Goal: Transaction & Acquisition: Purchase product/service

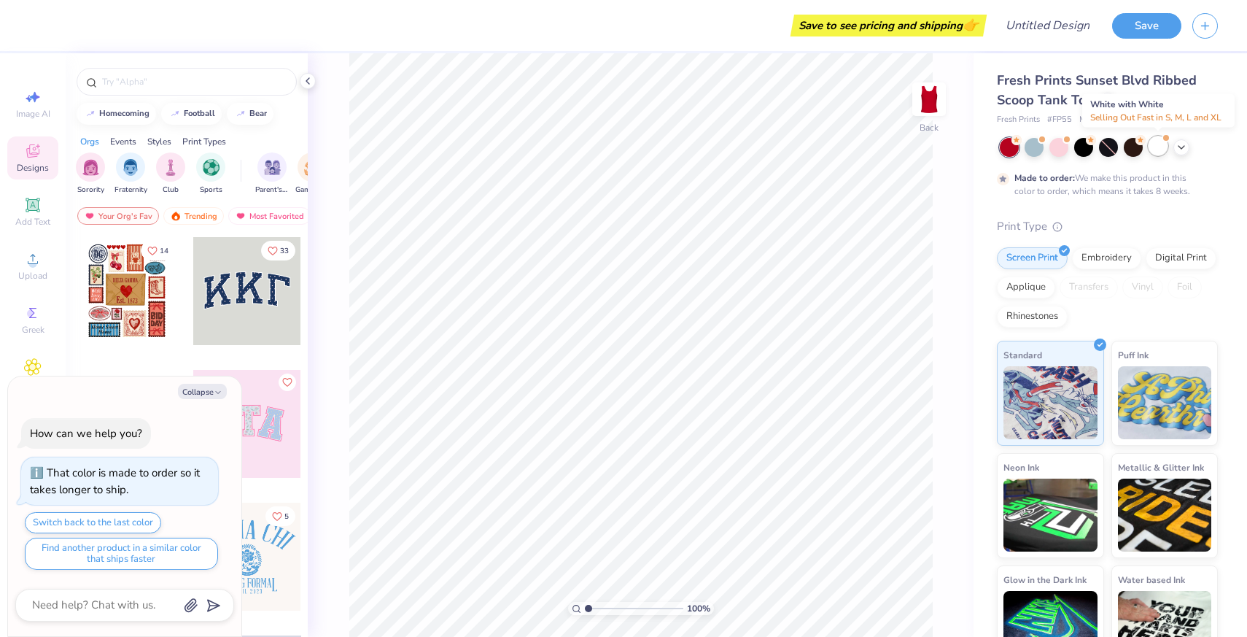
click at [1165, 143] on div at bounding box center [1158, 145] width 19 height 19
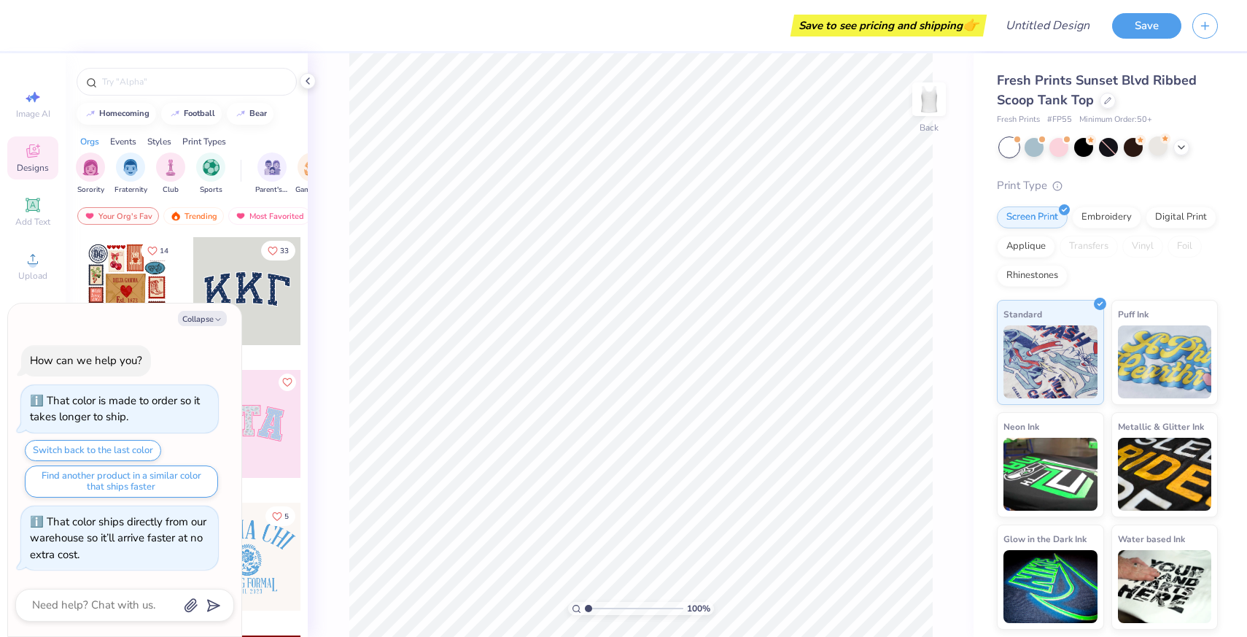
scroll to position [274, 0]
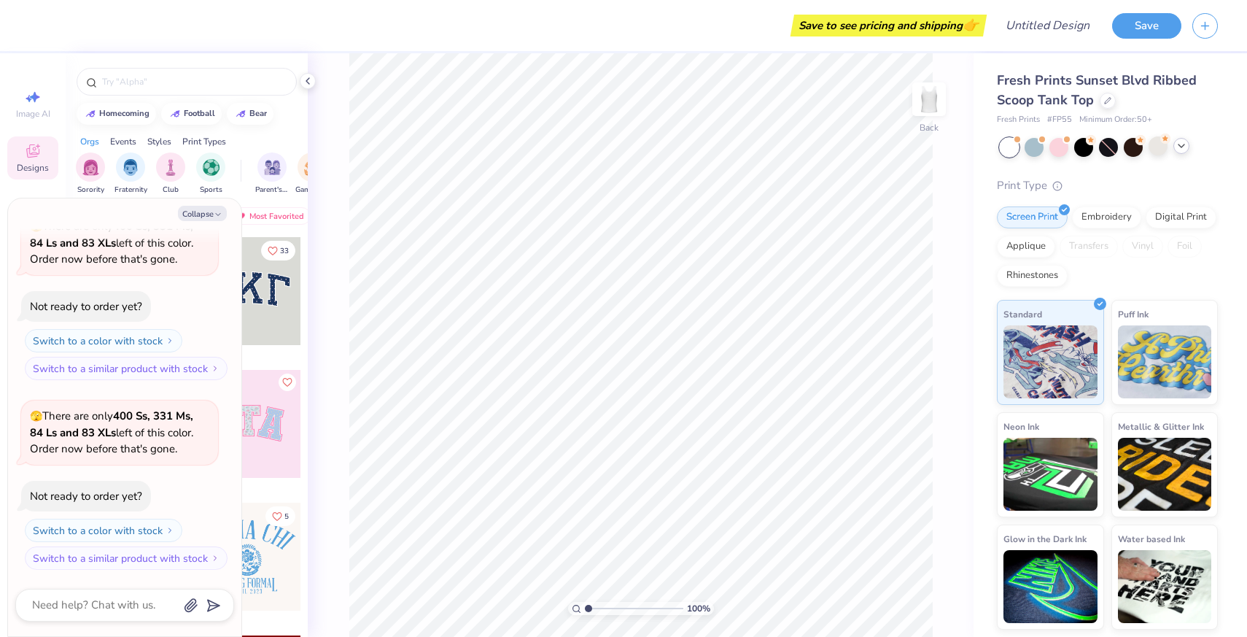
click at [1188, 149] on div at bounding box center [1181, 146] width 16 height 16
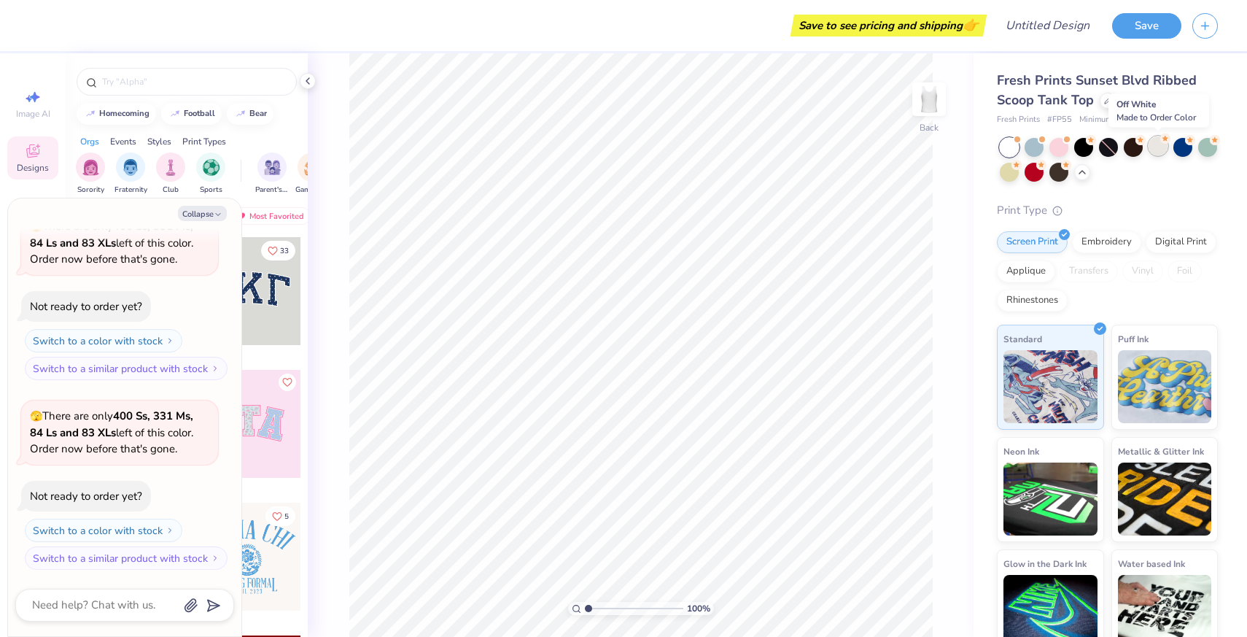
click at [1157, 149] on div at bounding box center [1158, 145] width 19 height 19
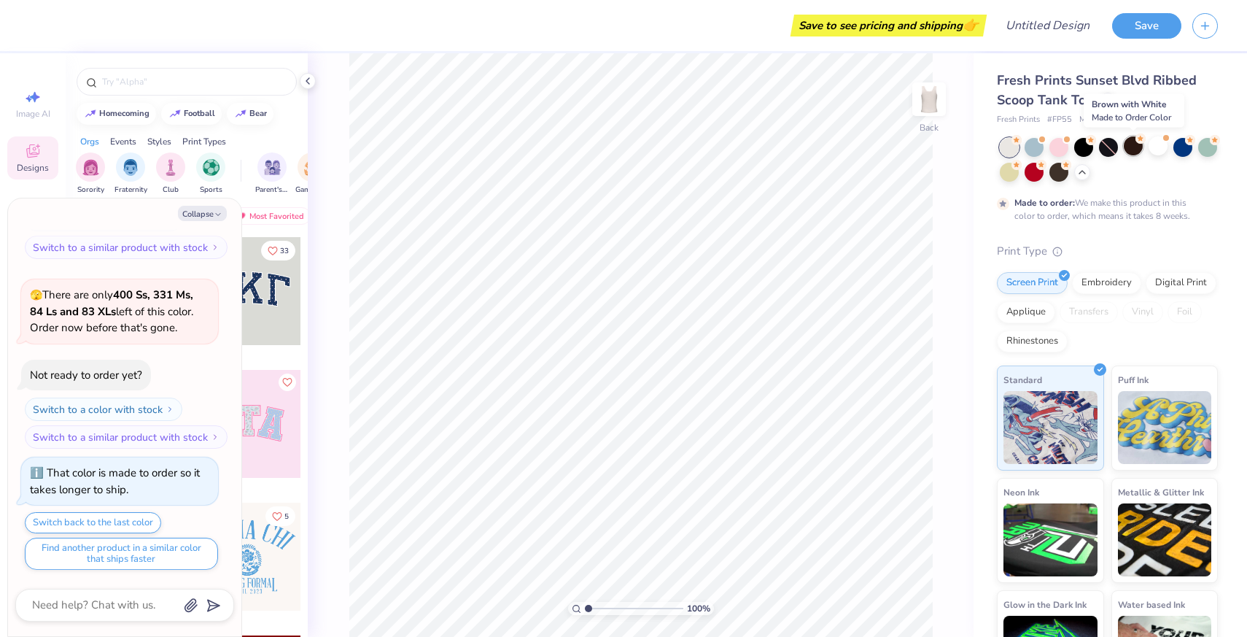
click at [1124, 147] on div at bounding box center [1133, 145] width 19 height 19
click at [1075, 145] on div at bounding box center [1083, 145] width 19 height 19
click at [1052, 144] on div at bounding box center [1058, 145] width 19 height 19
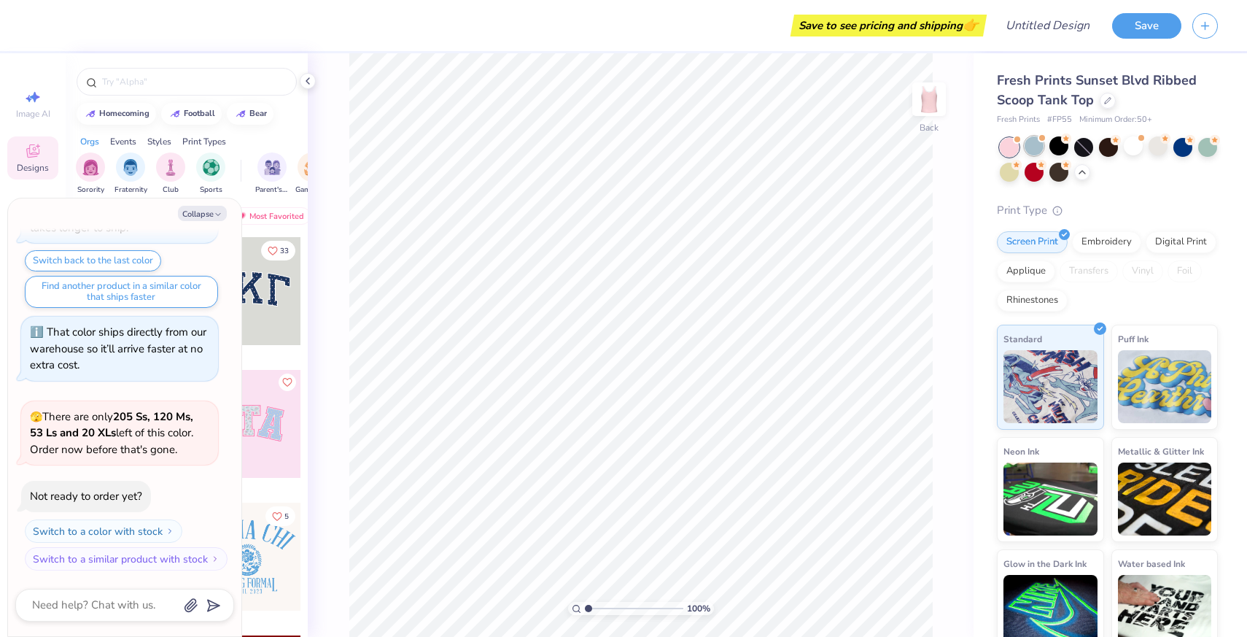
click at [1030, 144] on div at bounding box center [1034, 145] width 19 height 19
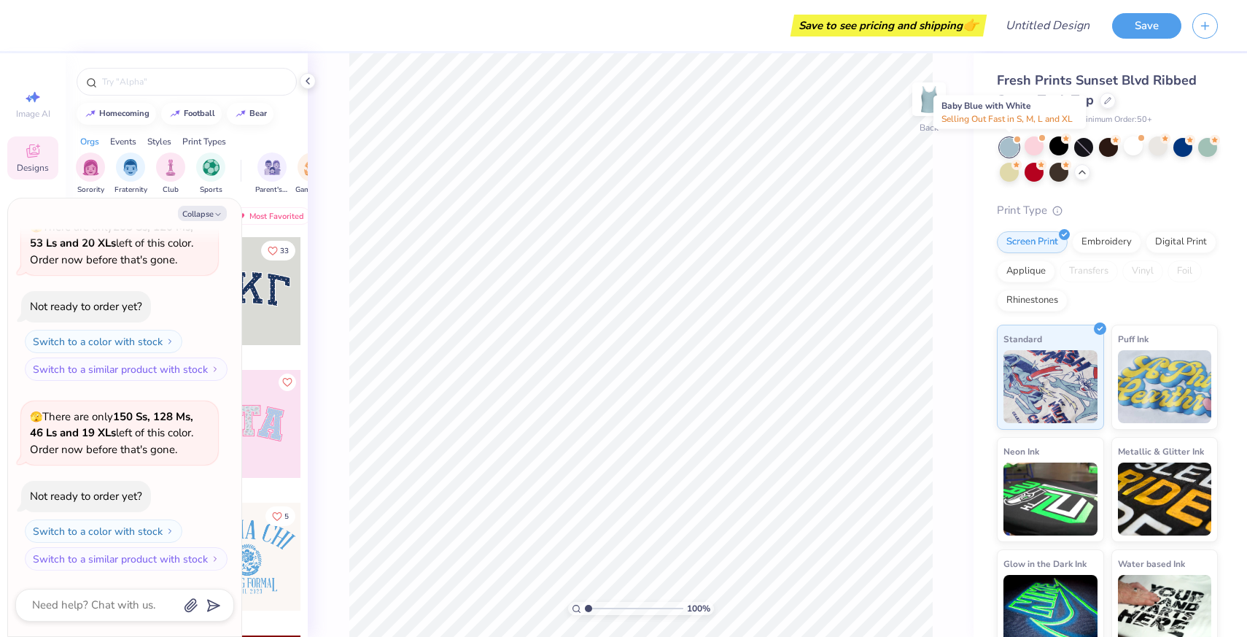
click at [1006, 144] on div at bounding box center [1009, 147] width 19 height 19
click at [1003, 170] on div at bounding box center [1009, 170] width 19 height 19
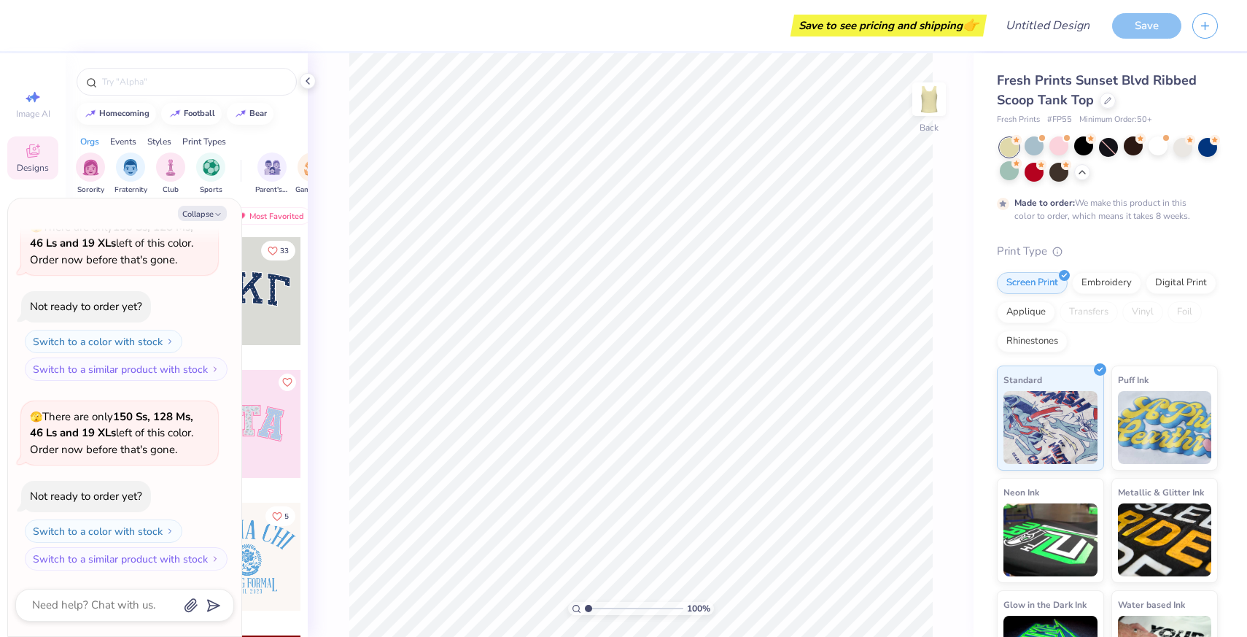
scroll to position [1157, 0]
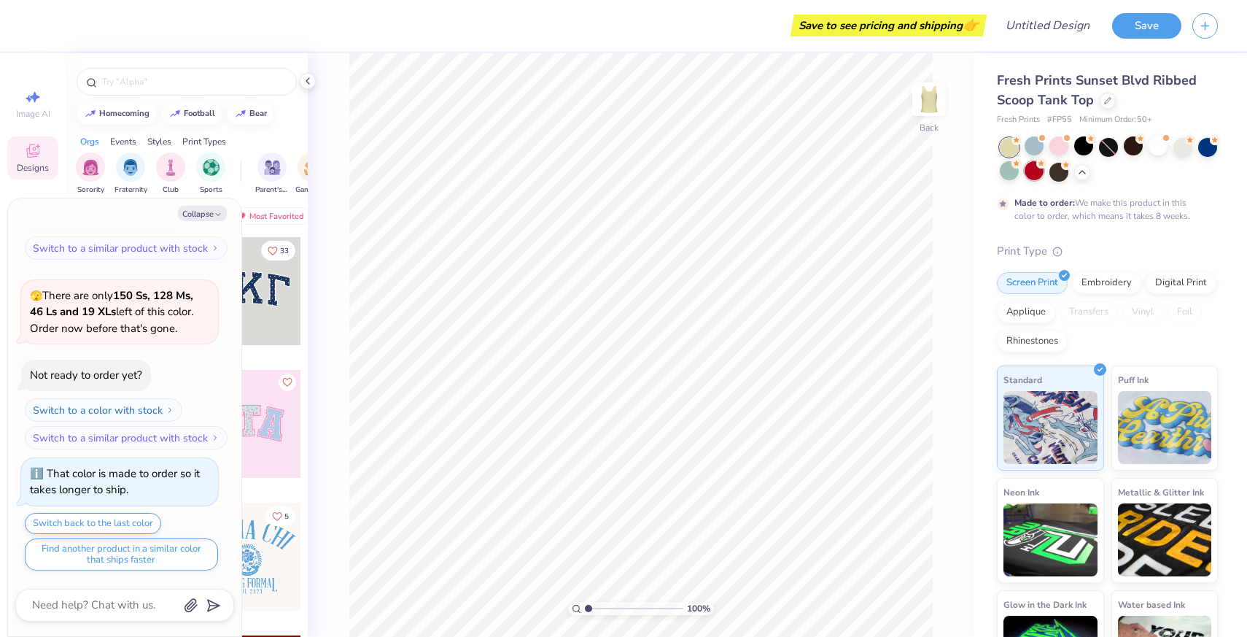
click at [1040, 169] on div at bounding box center [1034, 170] width 19 height 19
click at [1030, 172] on div at bounding box center [1034, 170] width 19 height 19
click at [1036, 171] on div at bounding box center [1034, 170] width 19 height 19
click at [1157, 153] on div at bounding box center [1158, 145] width 19 height 19
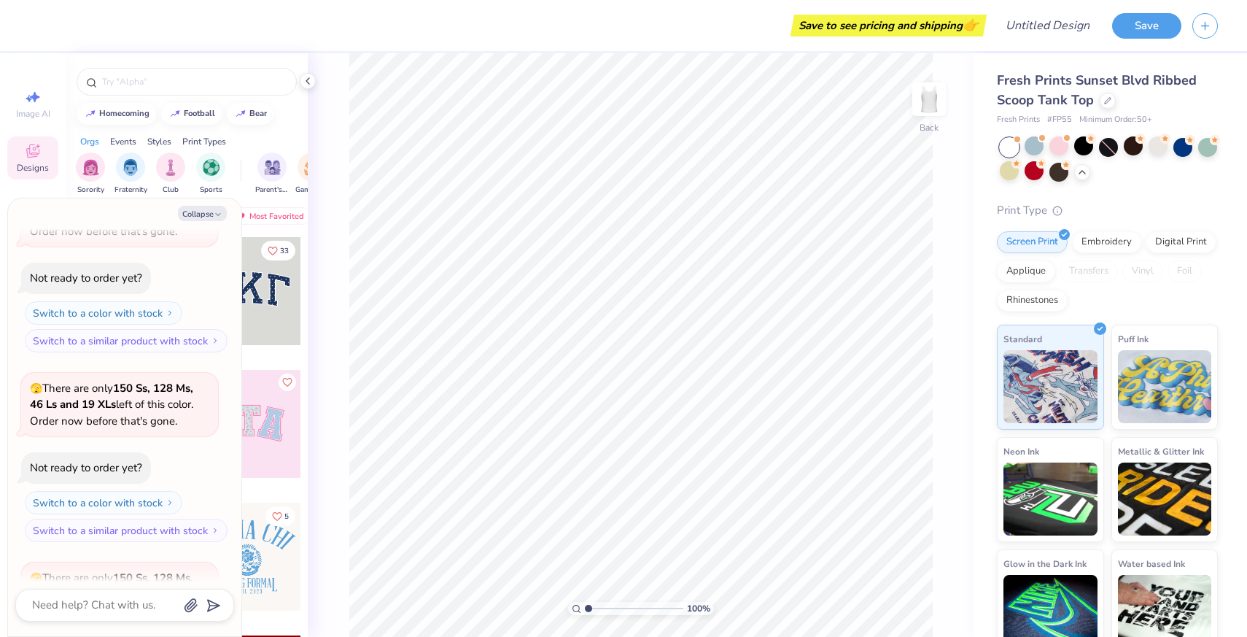
scroll to position [863, 0]
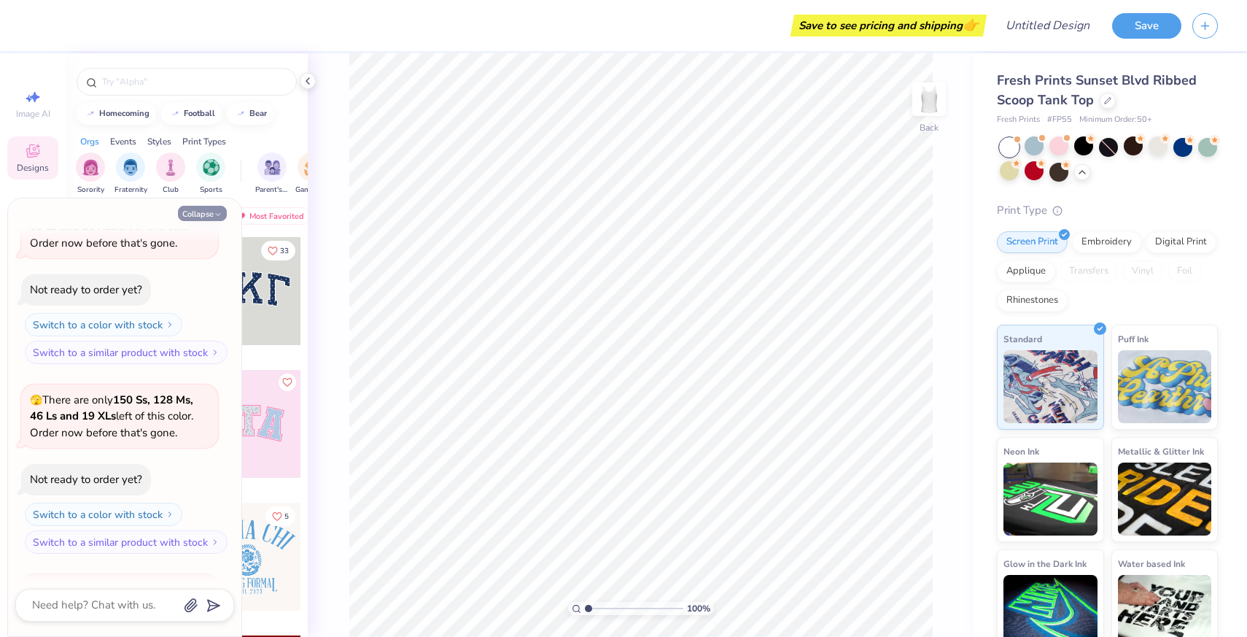
click at [219, 207] on button "Collapse" at bounding box center [202, 213] width 49 height 15
type textarea "x"
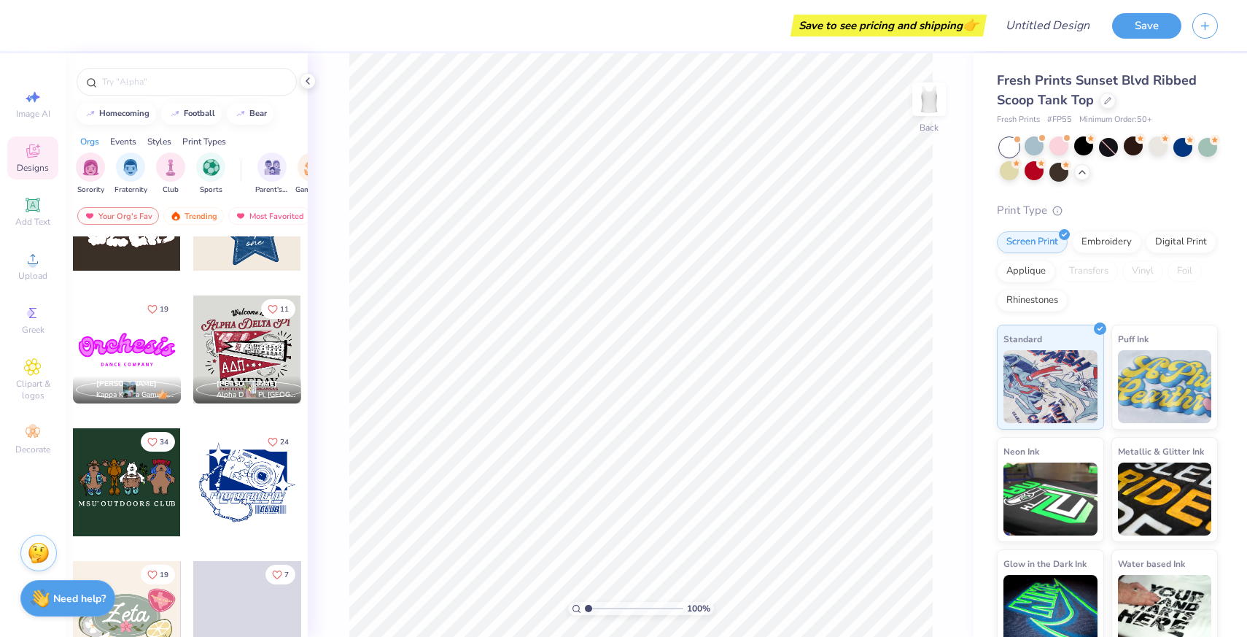
scroll to position [873, 0]
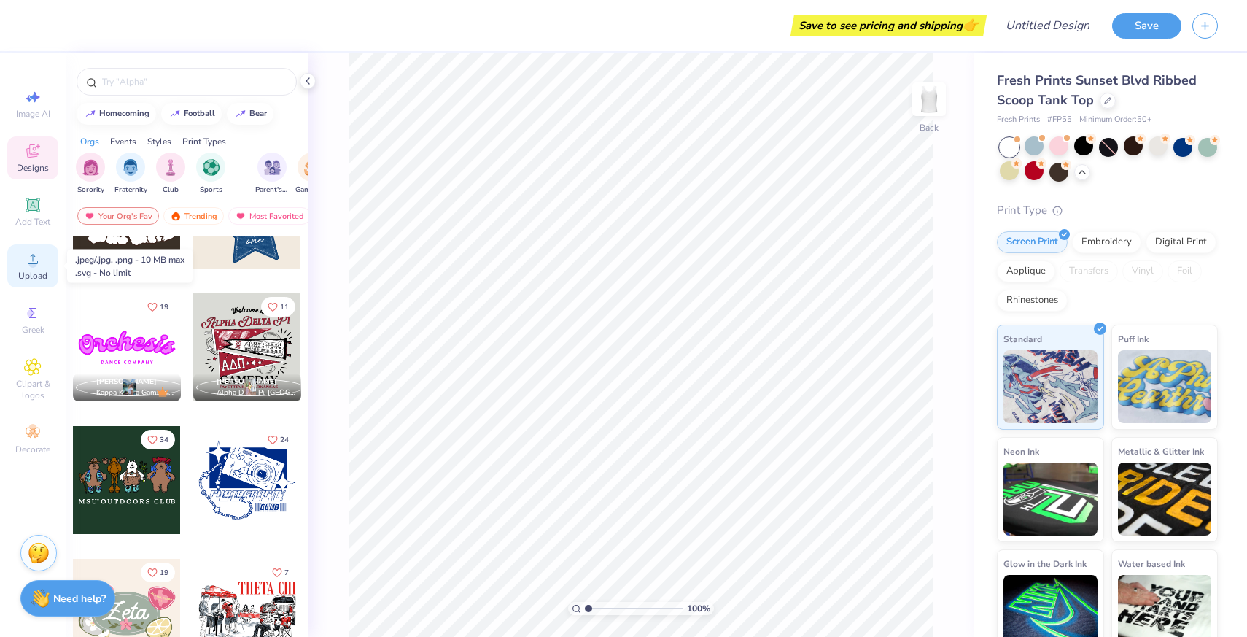
click at [31, 264] on circle at bounding box center [32, 264] width 8 height 8
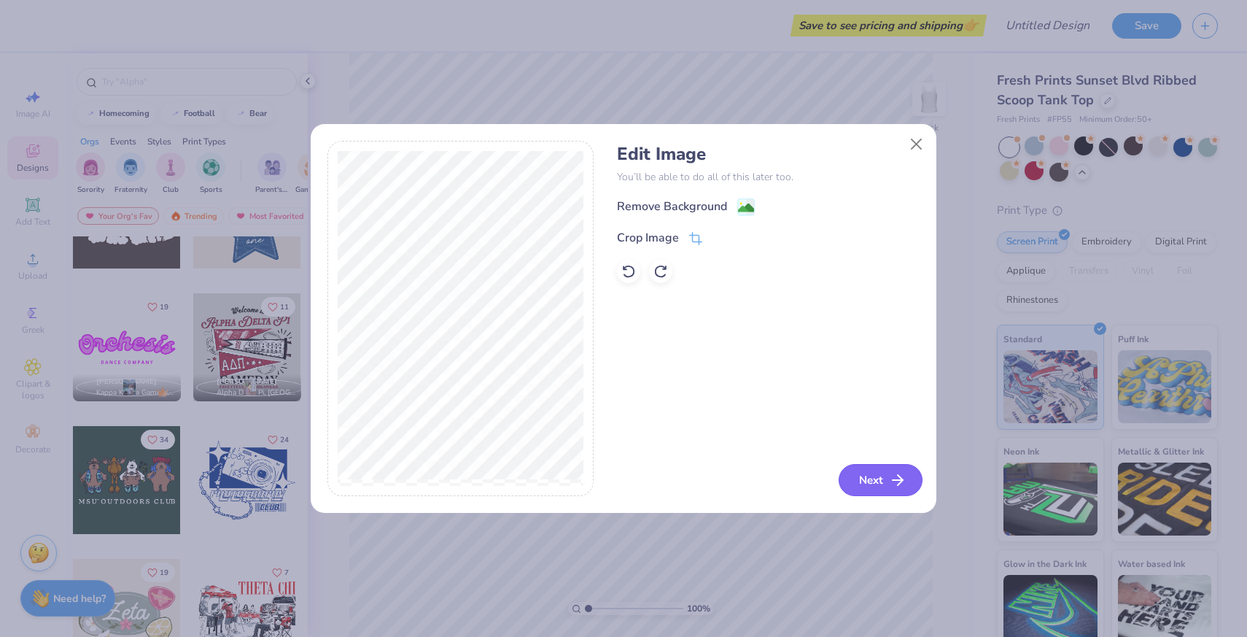
click at [887, 475] on button "Next" at bounding box center [881, 480] width 84 height 32
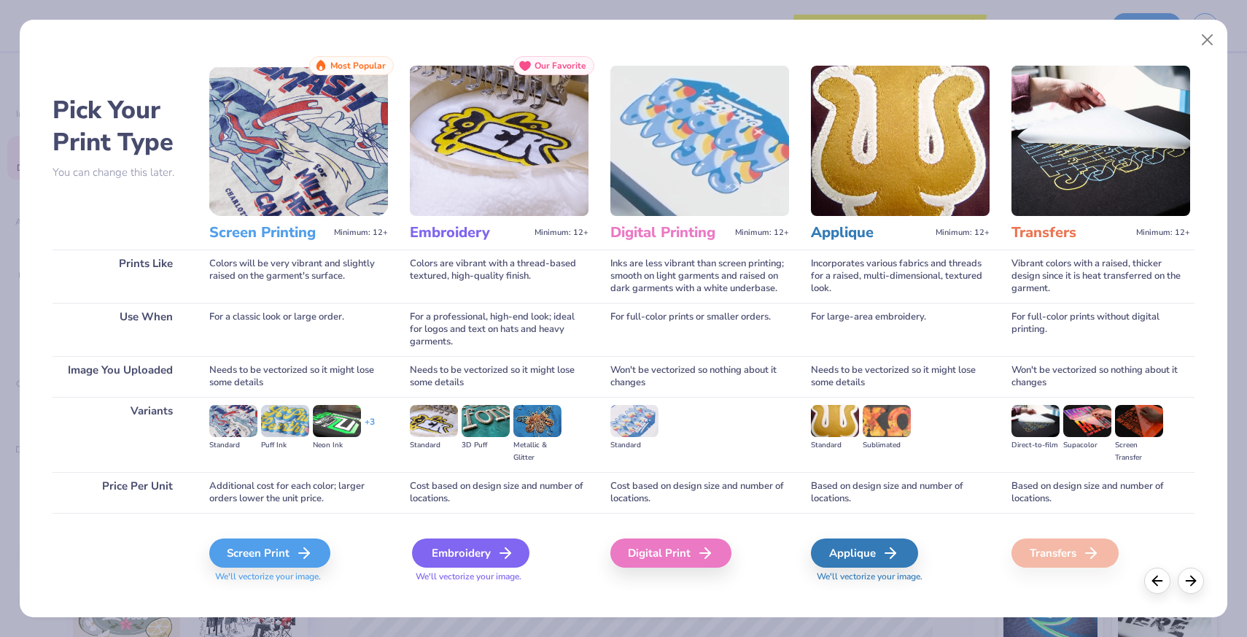
click at [463, 553] on div "Embroidery" at bounding box center [470, 552] width 117 height 29
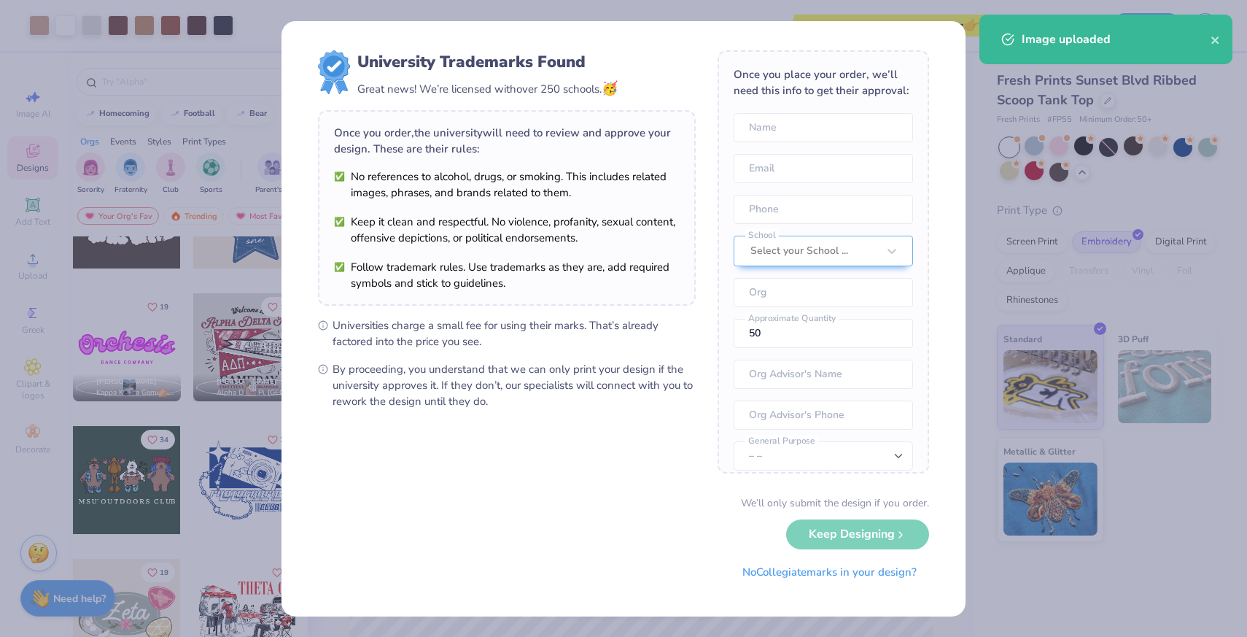
click at [608, 364] on body "Art colors Save to see pricing and shipping 👉 Design Title Save Image AI Design…" at bounding box center [623, 318] width 1247 height 637
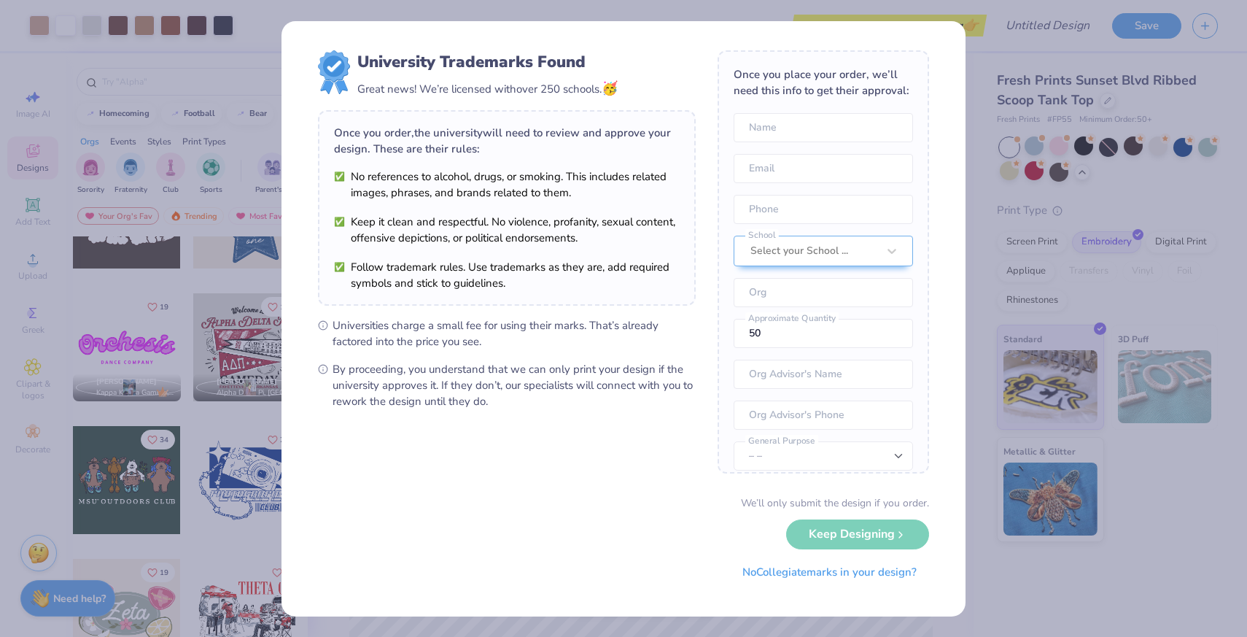
click at [854, 528] on div "We’ll only submit the design if you order. Keep Designing No Collegiate marks i…" at bounding box center [623, 541] width 611 height 92
click at [853, 532] on div "We’ll only submit the design if you order. Keep Designing No Collegiate marks i…" at bounding box center [623, 541] width 611 height 92
click at [846, 572] on button "No Collegiate marks in your design?" at bounding box center [829, 568] width 199 height 30
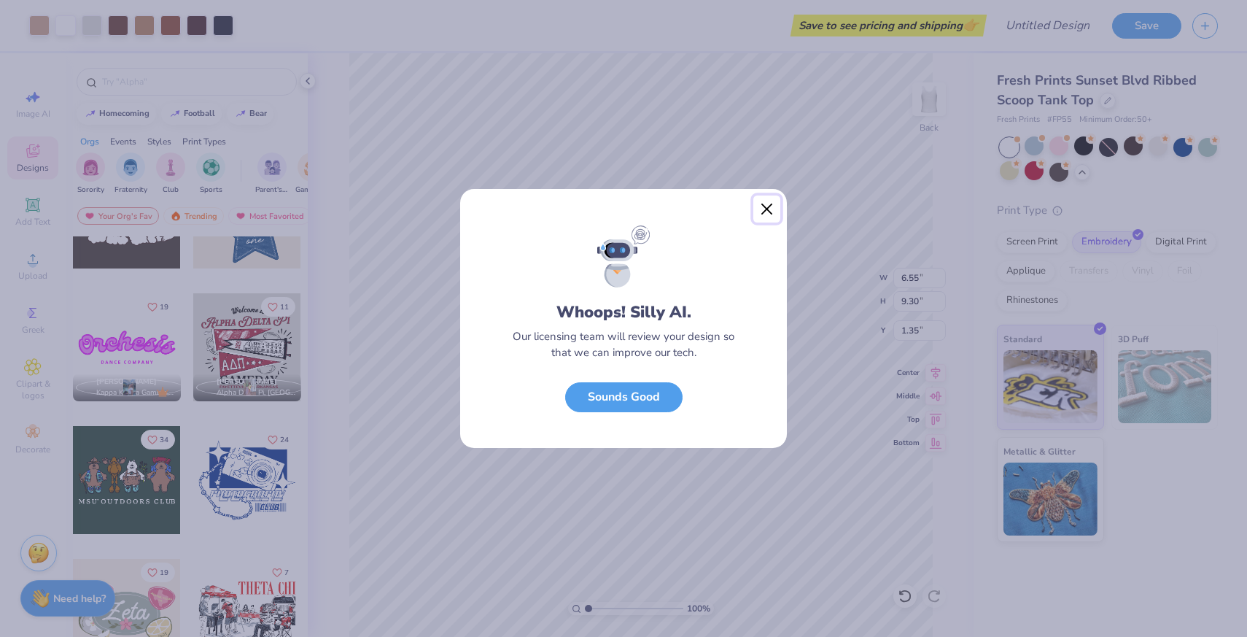
click at [769, 199] on button "Close" at bounding box center [767, 209] width 28 height 28
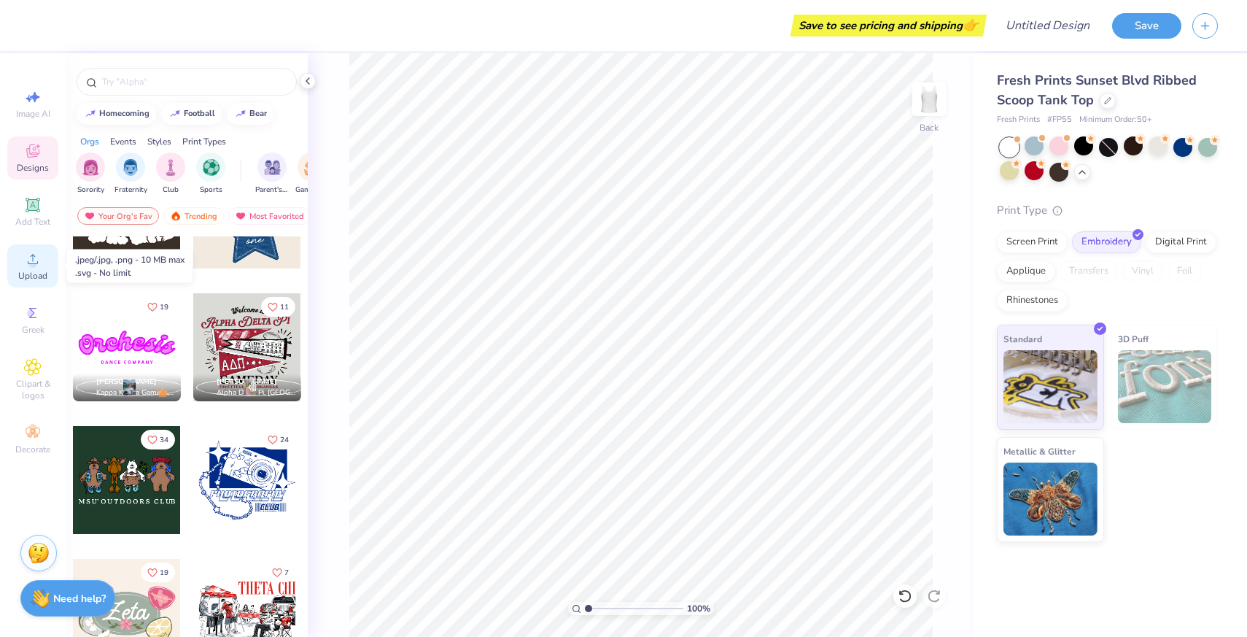
click at [36, 274] on span "Upload" at bounding box center [32, 276] width 29 height 12
click at [36, 273] on span "Upload" at bounding box center [32, 276] width 29 height 12
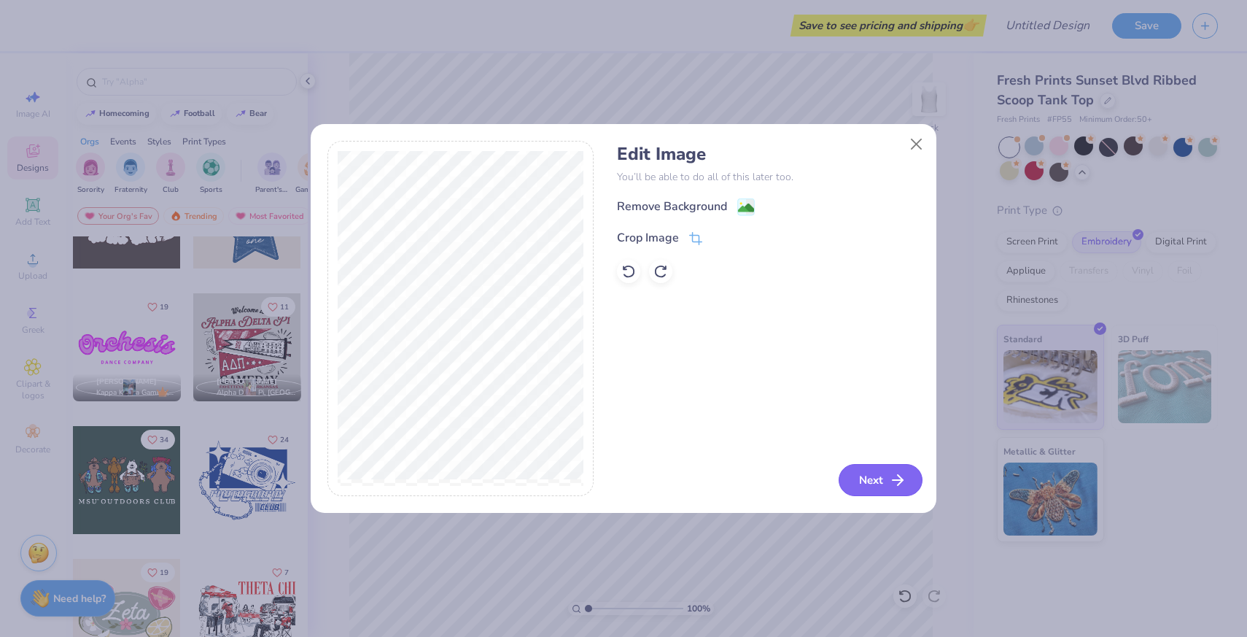
click at [874, 487] on button "Next" at bounding box center [881, 480] width 84 height 32
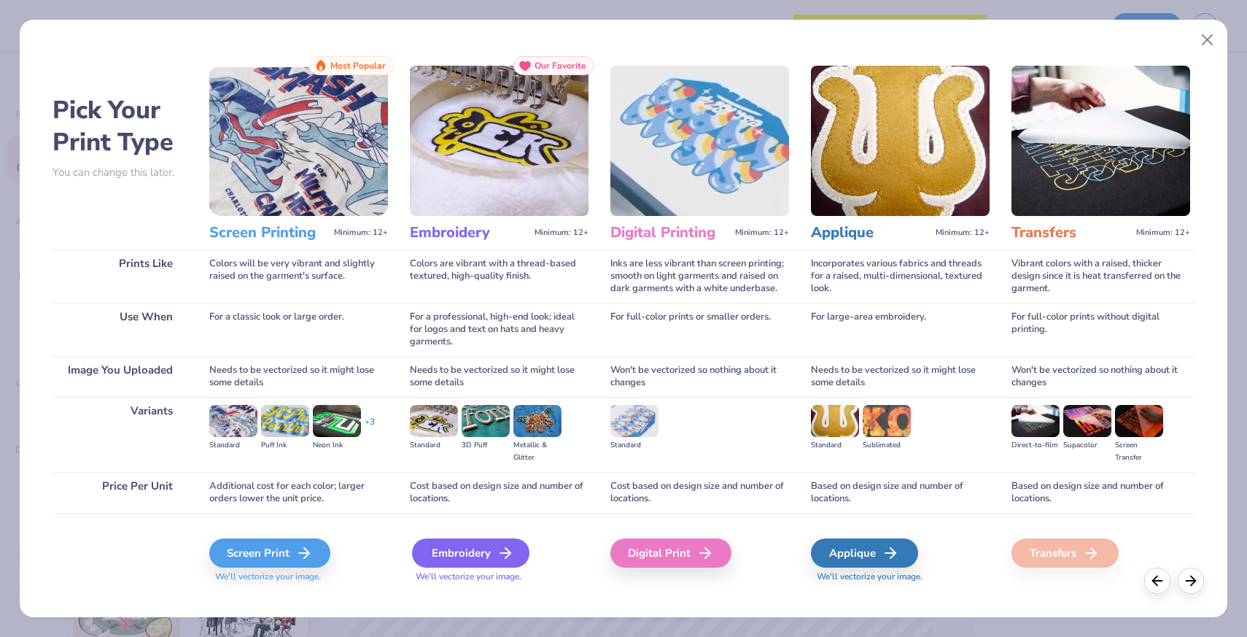
click at [488, 556] on div "Embroidery" at bounding box center [470, 552] width 117 height 29
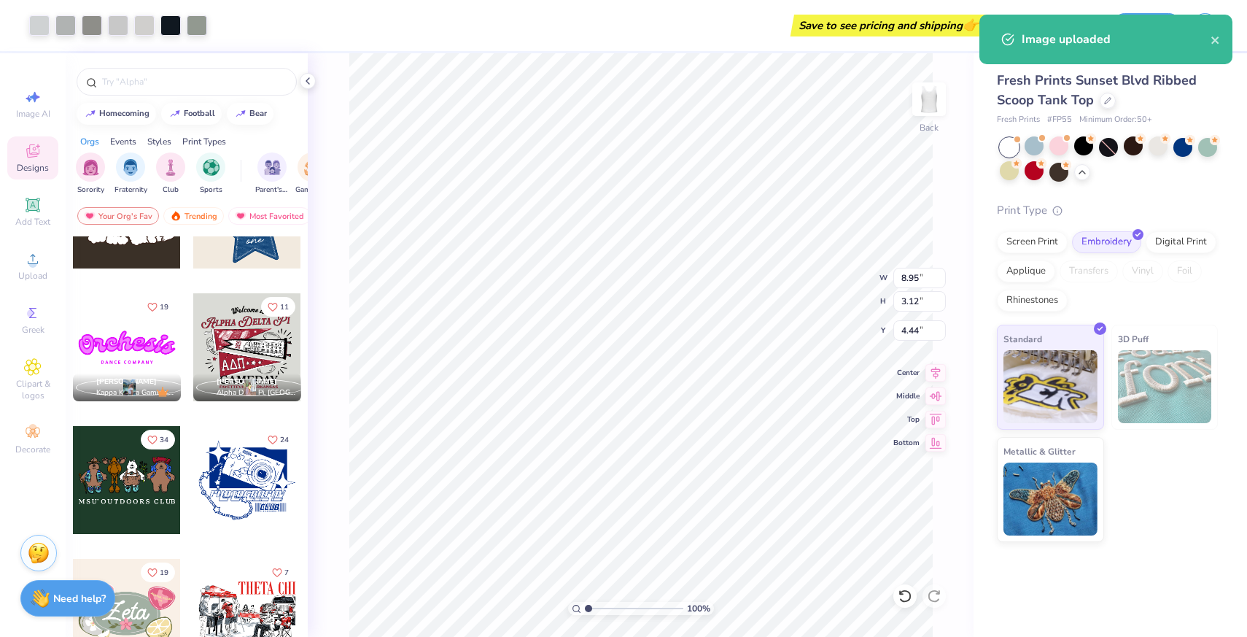
click at [835, 263] on div "100 % Back W 8.95 8.95 " H 3.12 3.12 " Y 4.44 4.44 " Center Middle Top Bottom" at bounding box center [641, 344] width 666 height 583
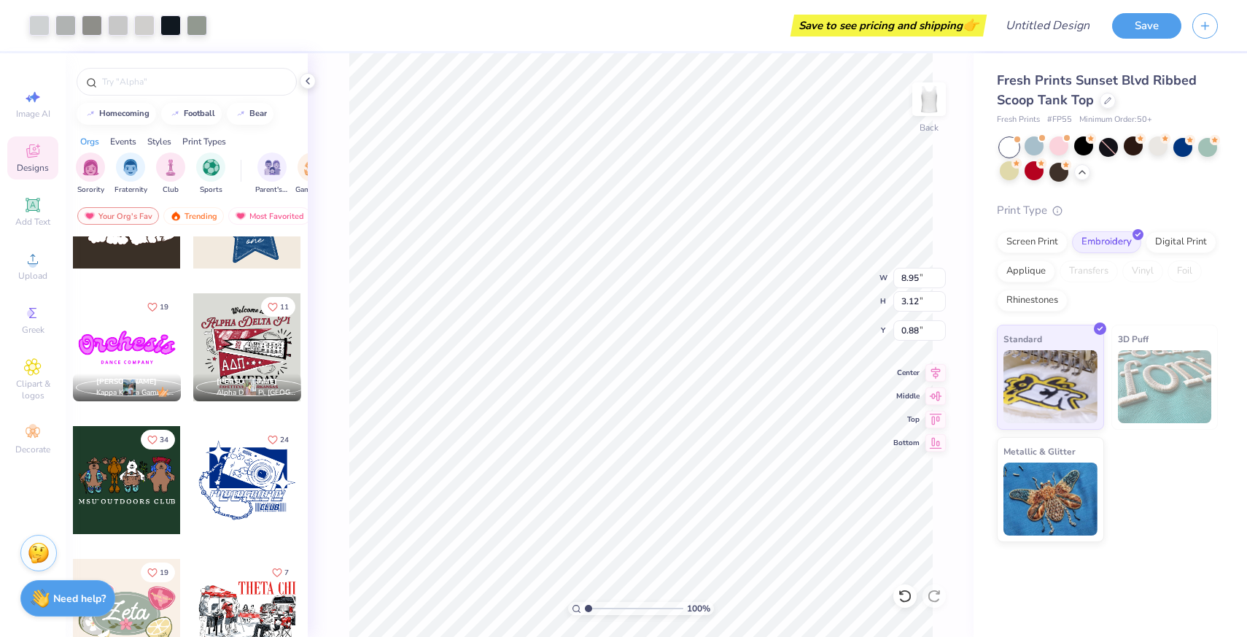
type input "0.89"
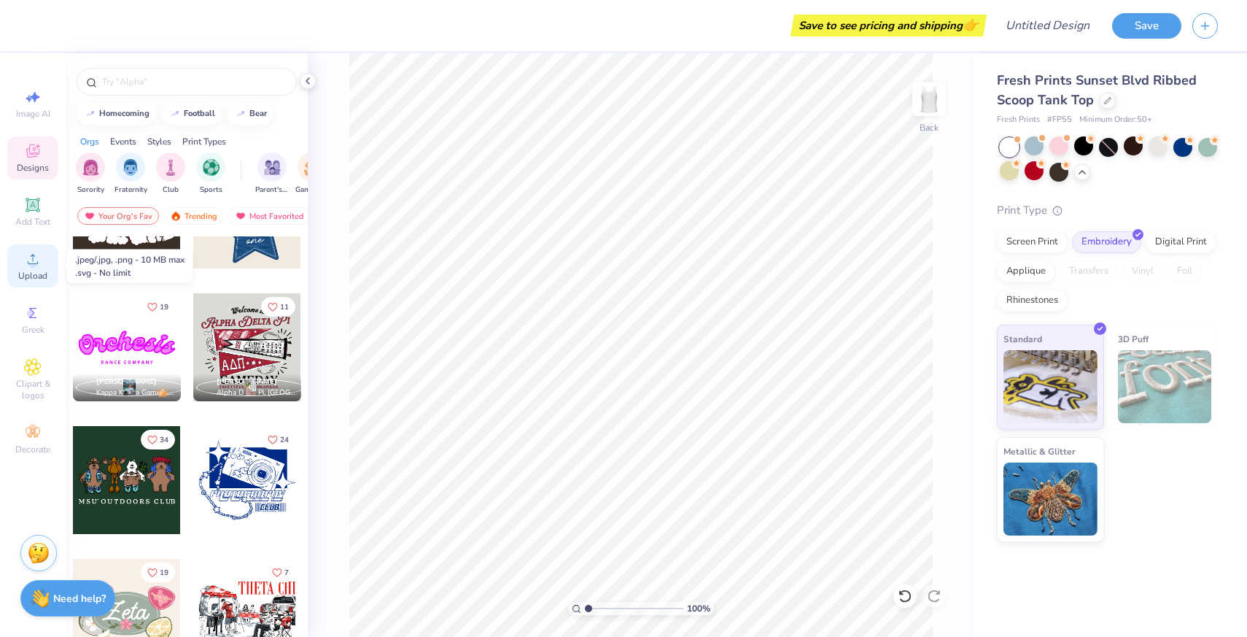
click at [42, 273] on span "Upload" at bounding box center [32, 276] width 29 height 12
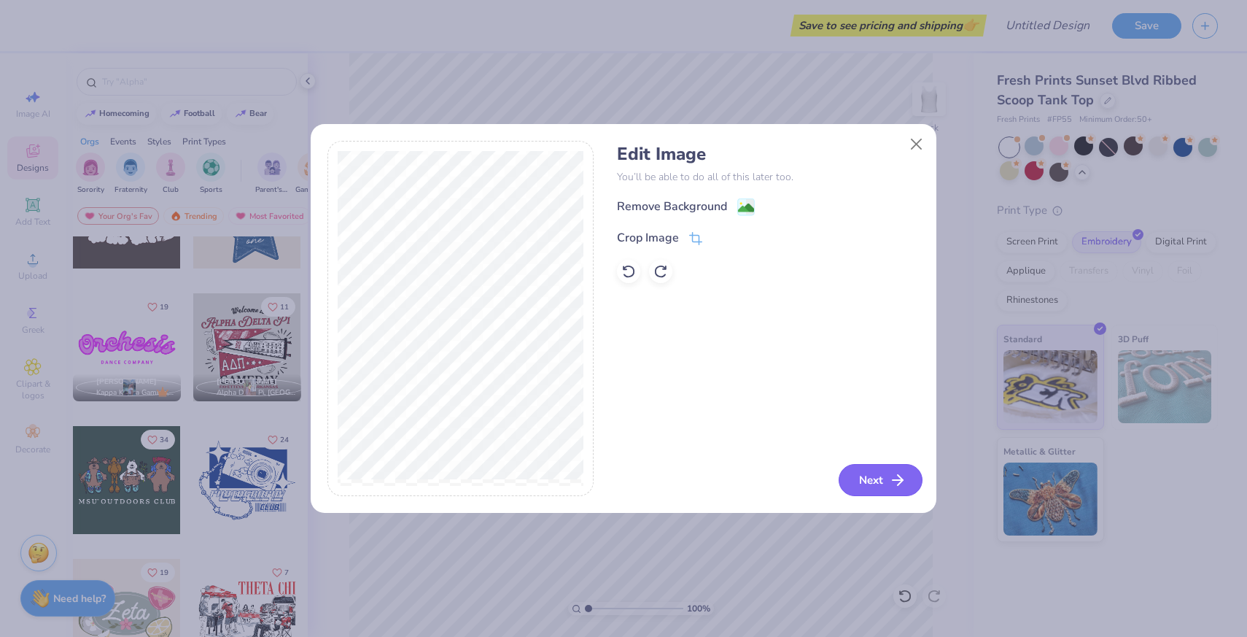
click at [893, 486] on icon "button" at bounding box center [898, 480] width 18 height 18
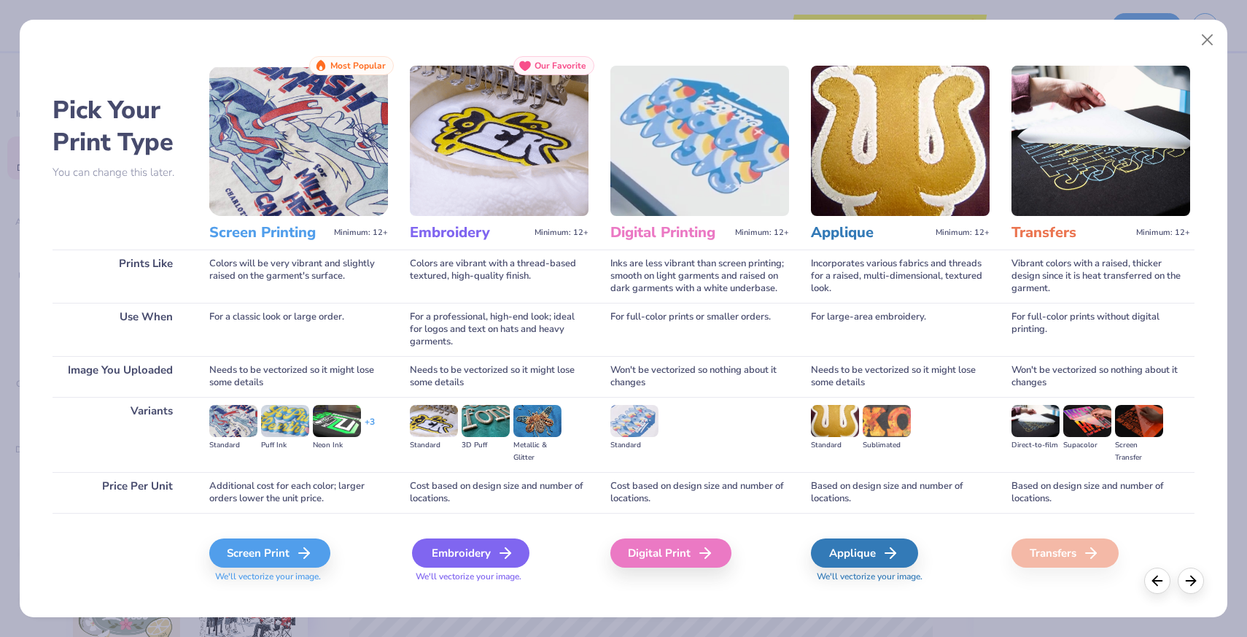
click at [470, 561] on div "Embroidery" at bounding box center [470, 552] width 117 height 29
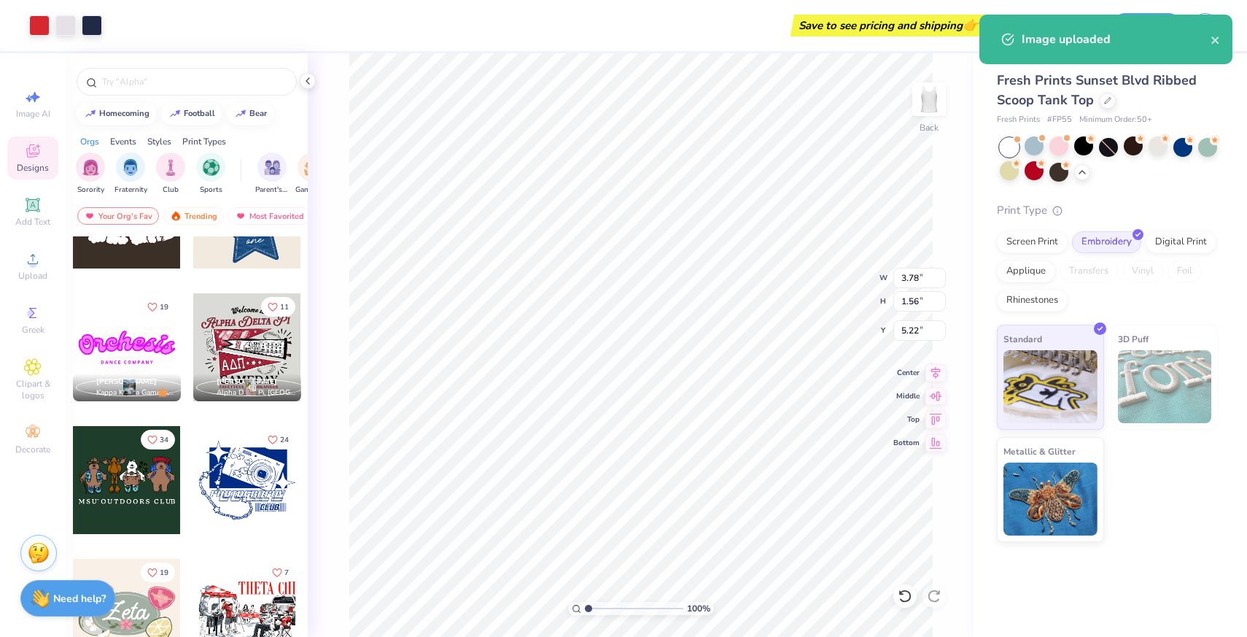
type input "0.84"
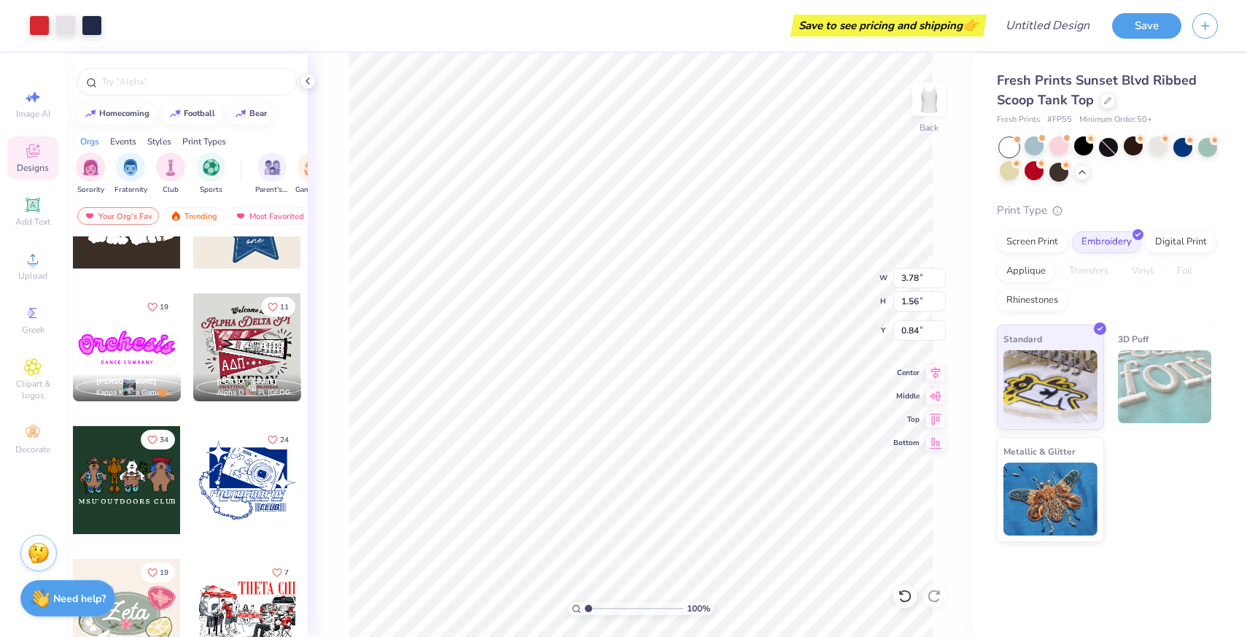
type input "5.00"
type input "2.07"
type input "6.01"
type input "2.48"
type input "6.83"
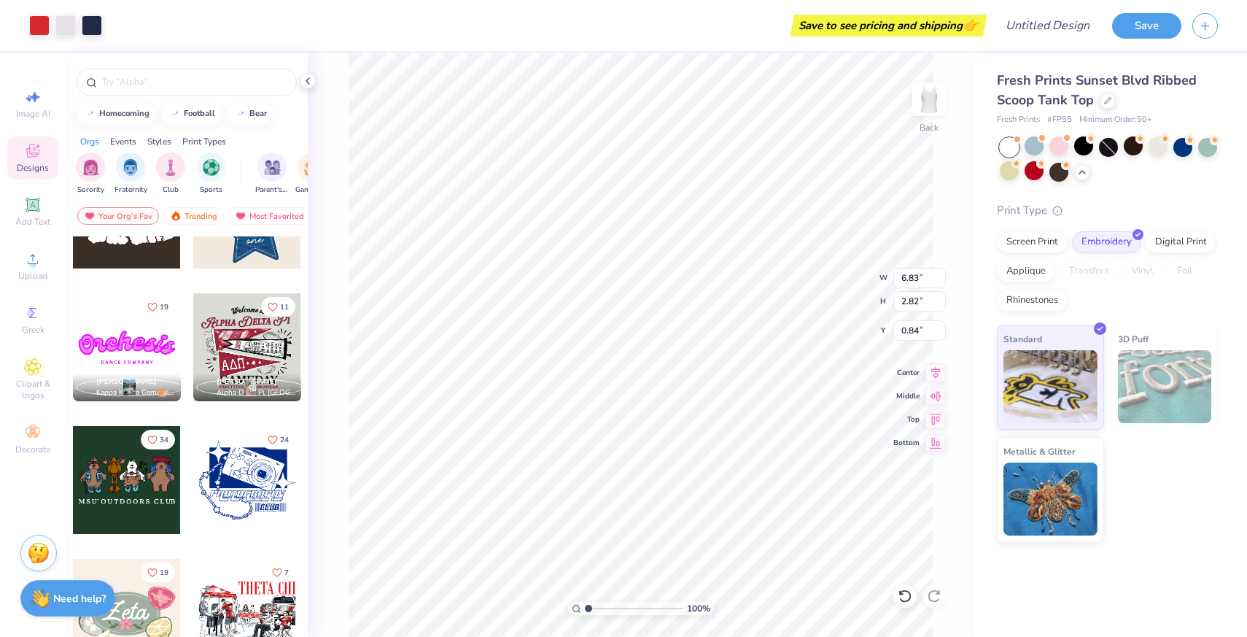
type input "2.82"
type input "7.71"
type input "3.19"
type input "0.41"
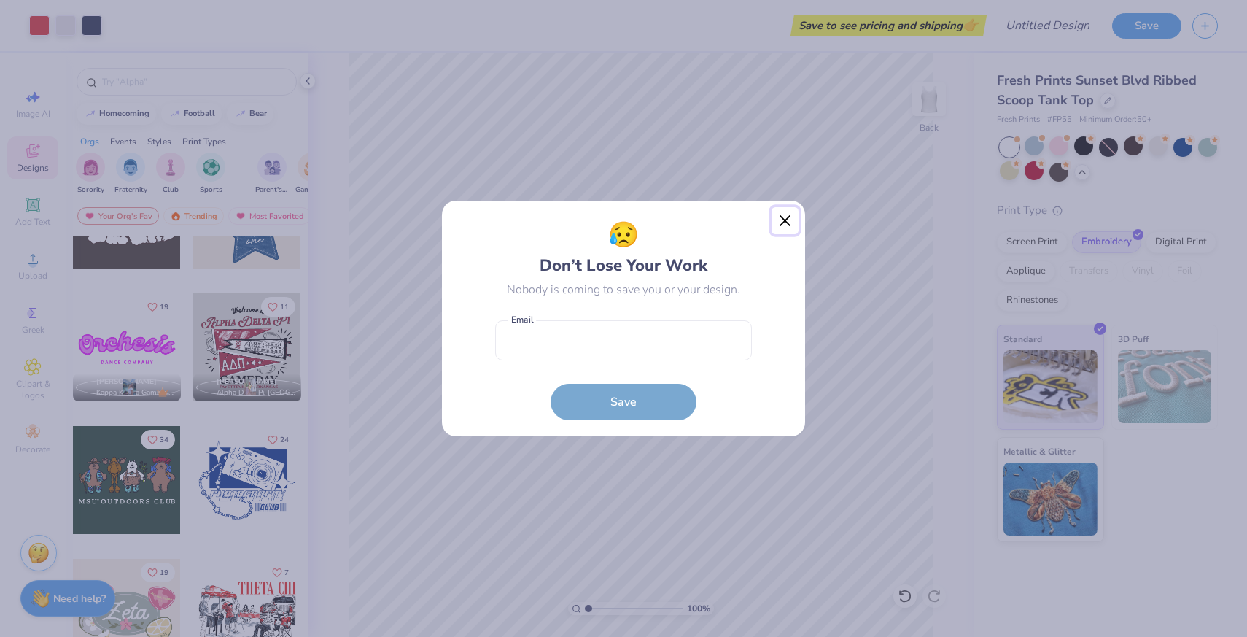
click at [788, 220] on button "Close" at bounding box center [786, 221] width 28 height 28
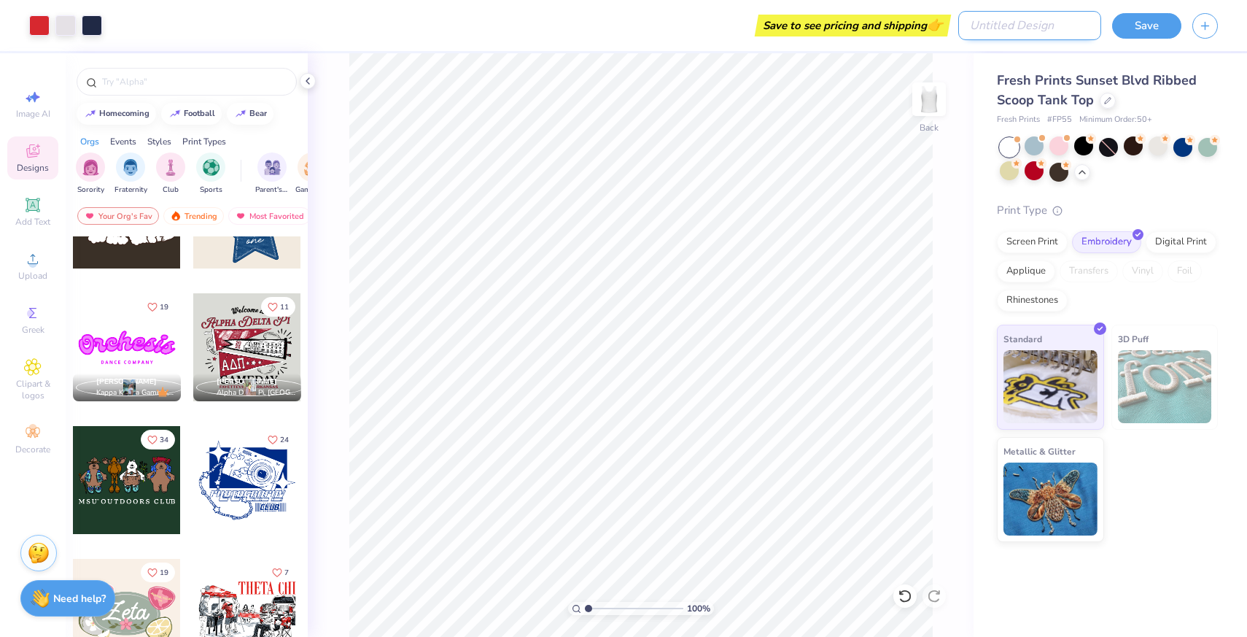
click at [1081, 28] on input "Design Title" at bounding box center [1029, 25] width 143 height 29
type input "block tank"
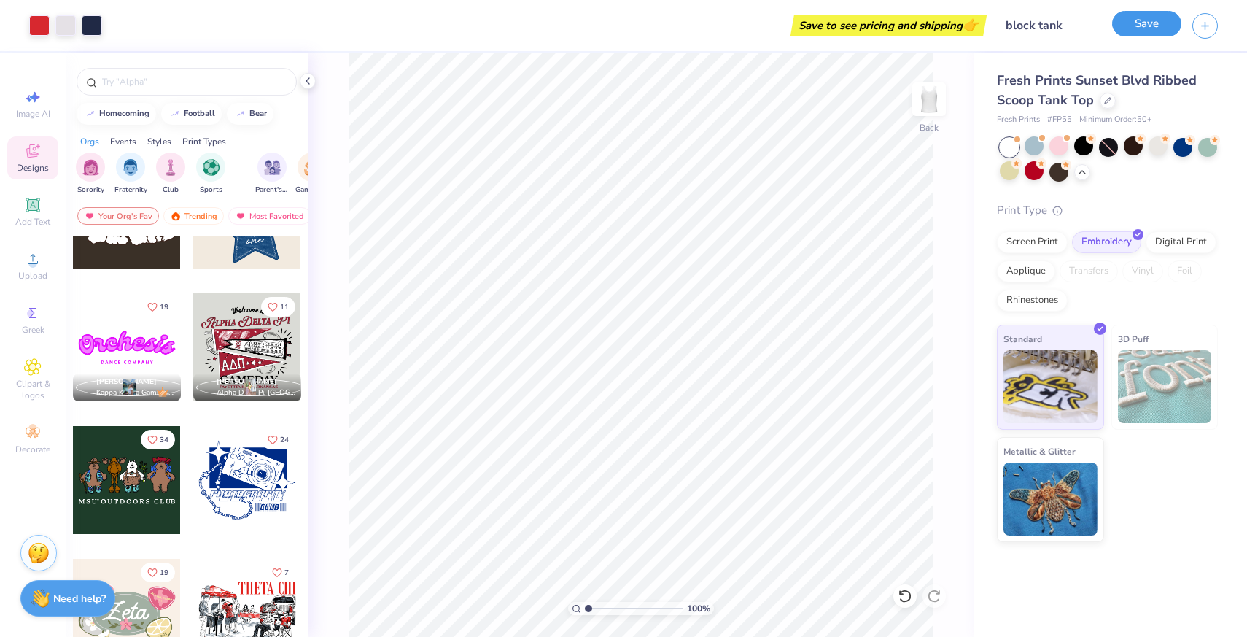
click at [1161, 20] on button "Save" at bounding box center [1146, 24] width 69 height 26
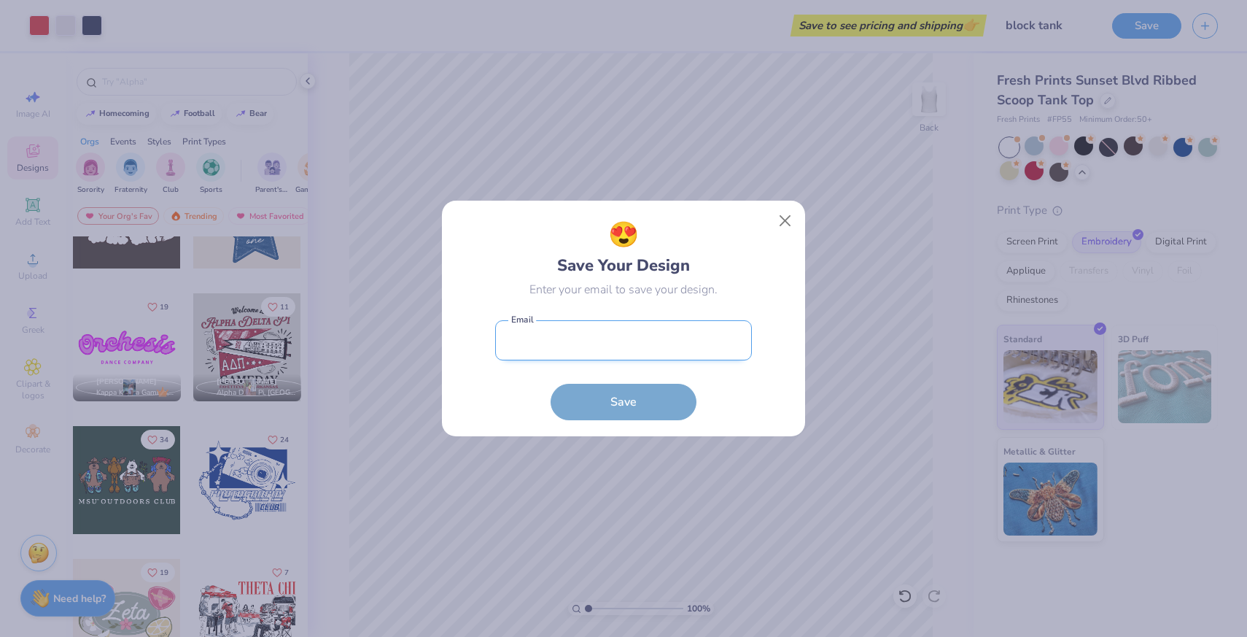
click at [683, 338] on input "email" at bounding box center [623, 340] width 257 height 40
type input "gracehiza@waveblockisland.com"
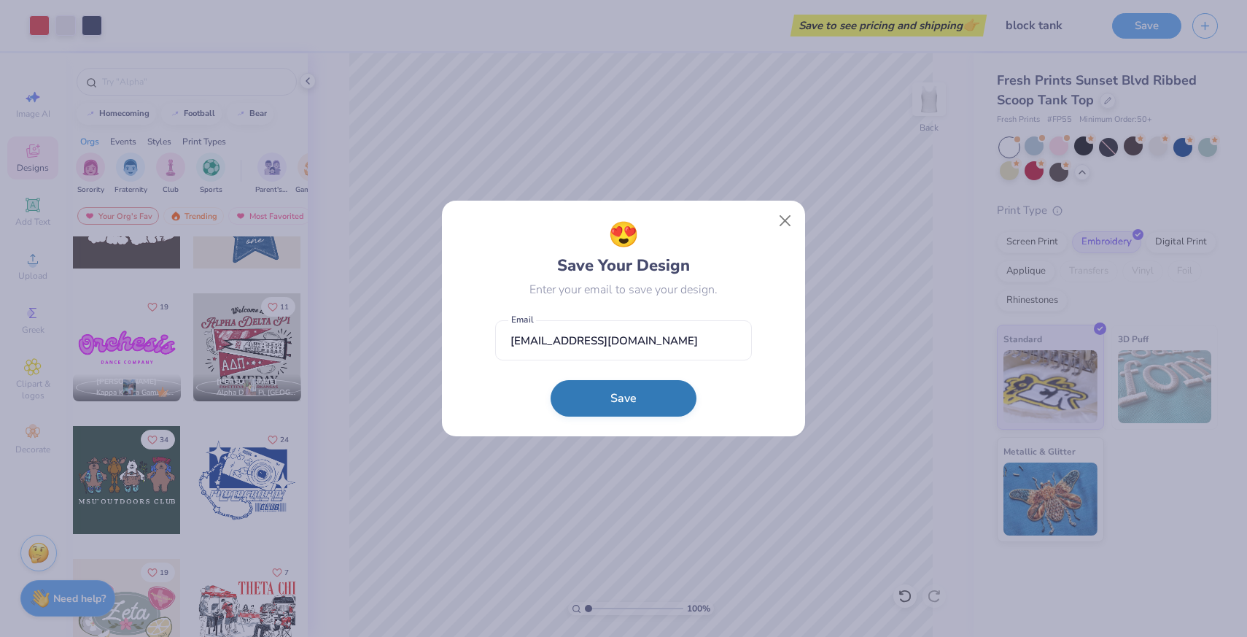
click at [650, 392] on button "Save" at bounding box center [624, 398] width 146 height 36
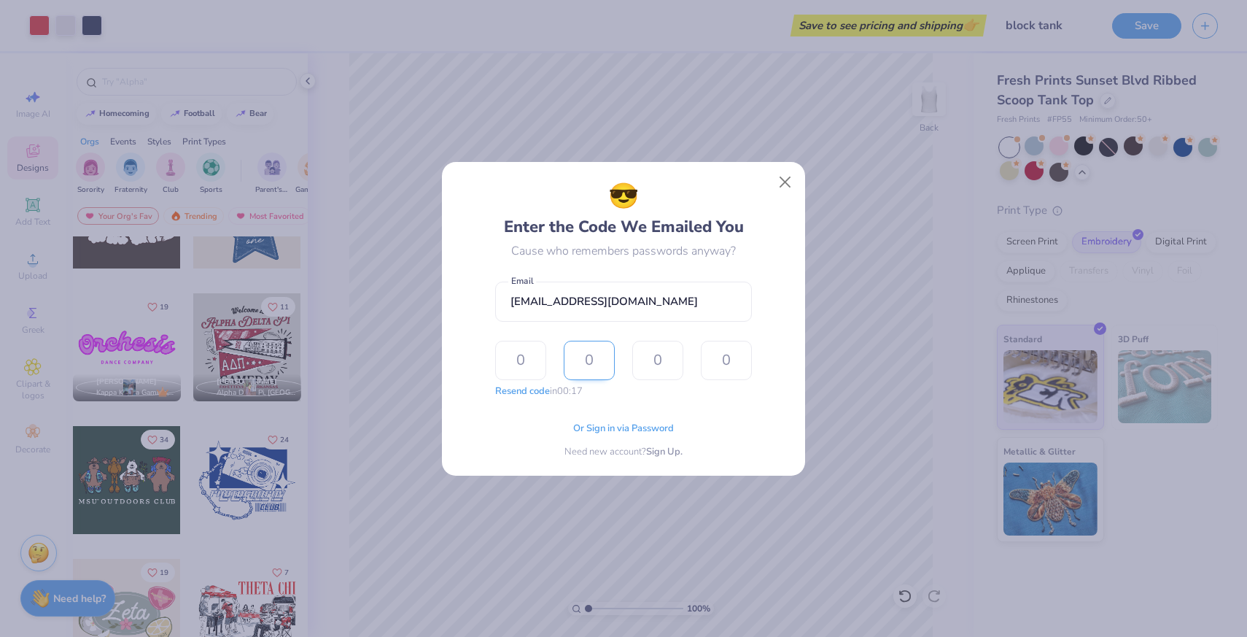
type input "8"
type input "2"
type input "6"
type input "9"
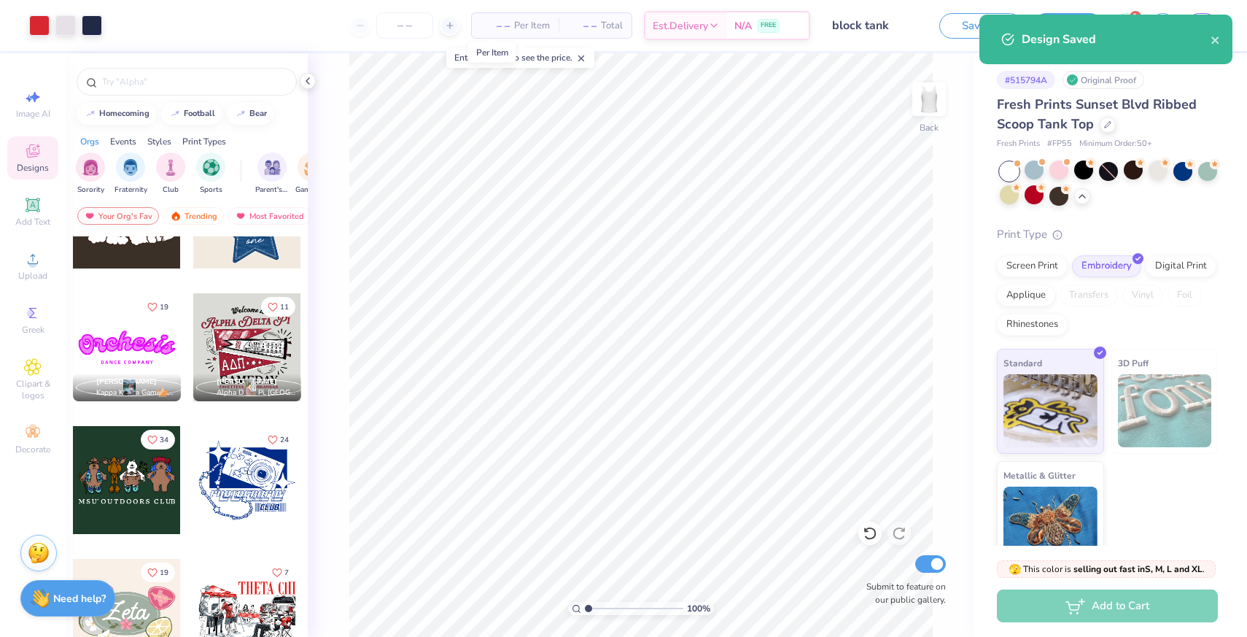
click at [500, 23] on span "– –" at bounding box center [495, 25] width 29 height 15
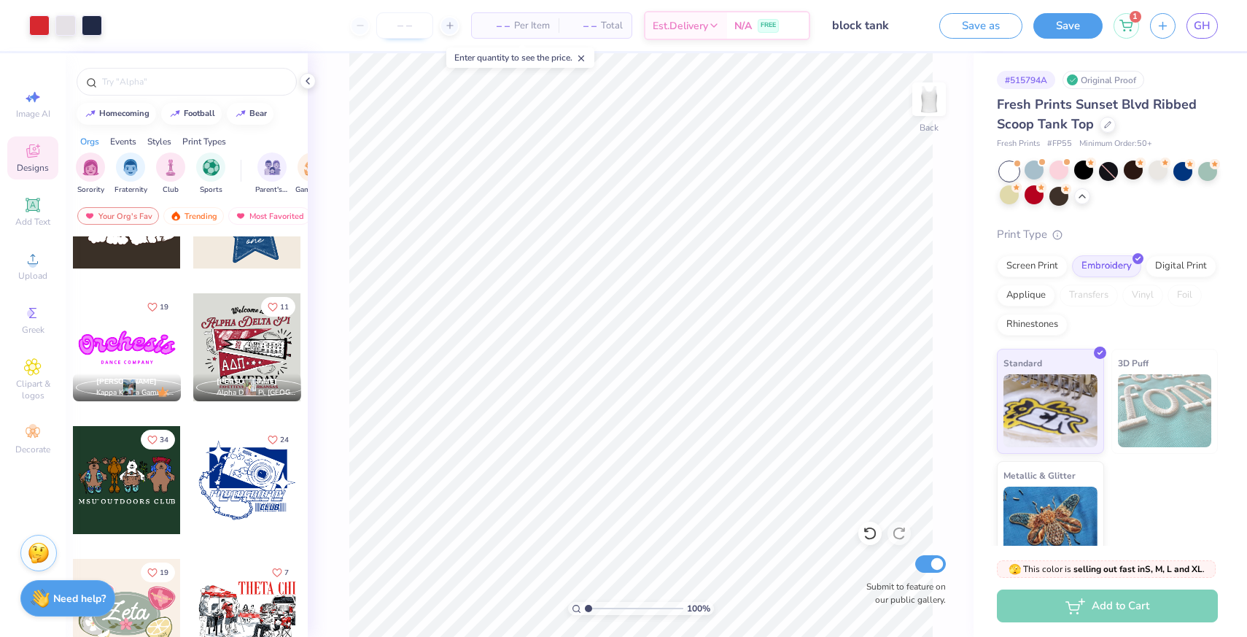
click at [418, 25] on input "number" at bounding box center [404, 25] width 57 height 26
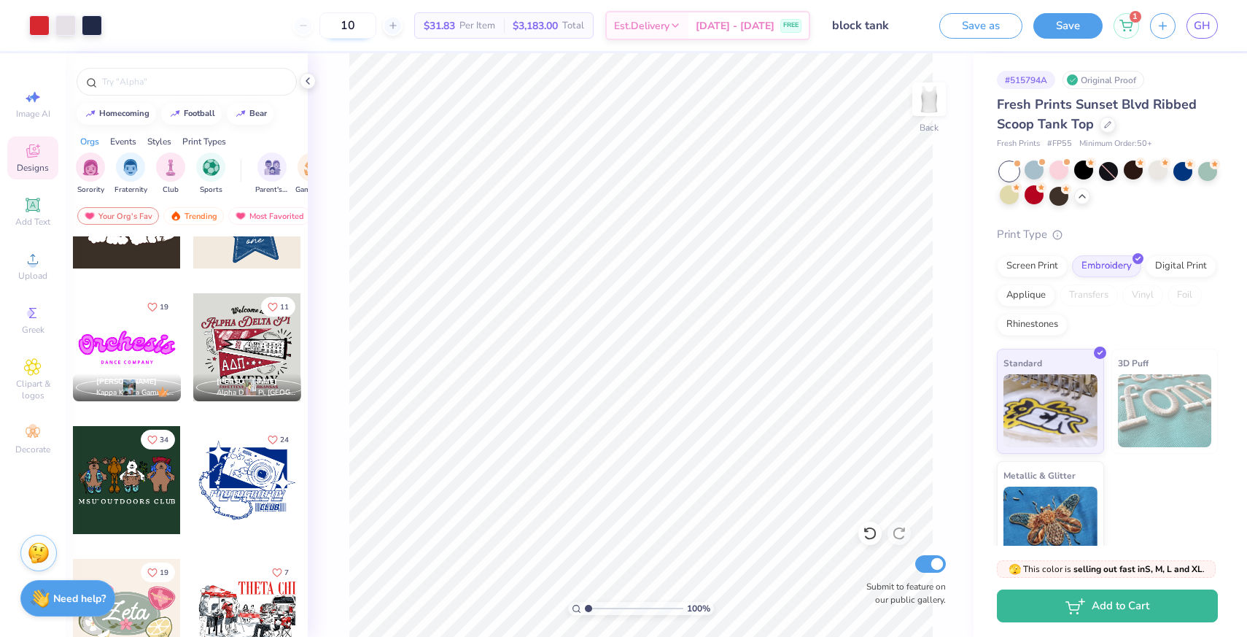
type input "1"
type input "2"
type input "3"
click at [376, 30] on input "100" at bounding box center [347, 25] width 57 height 26
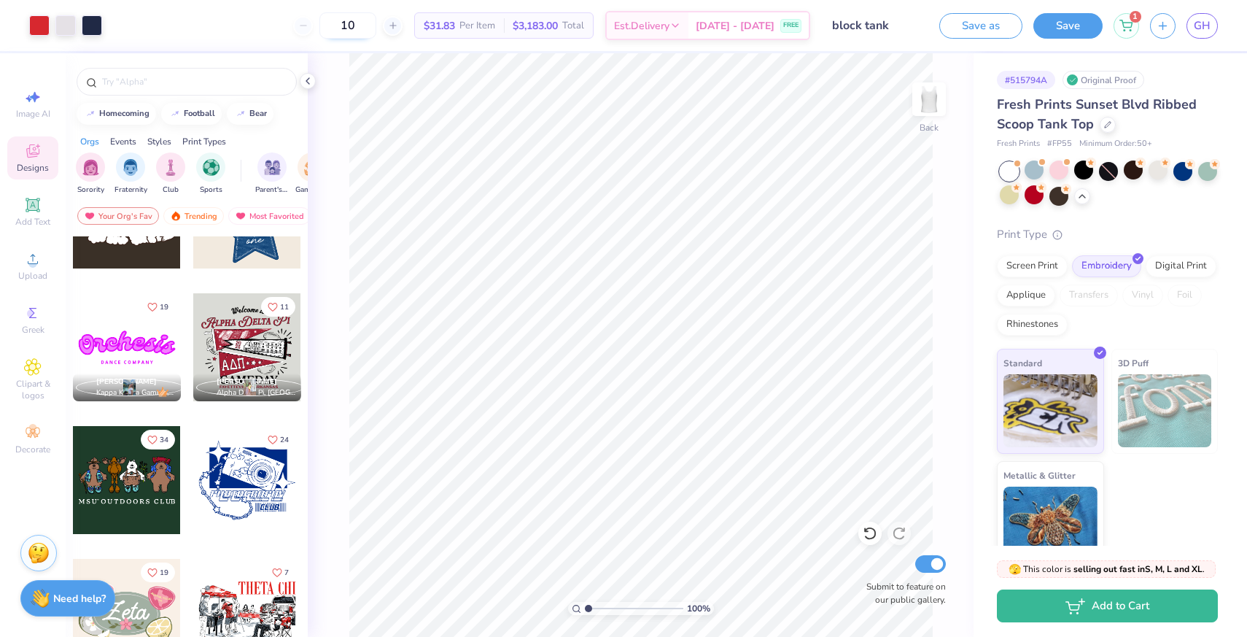
type input "1"
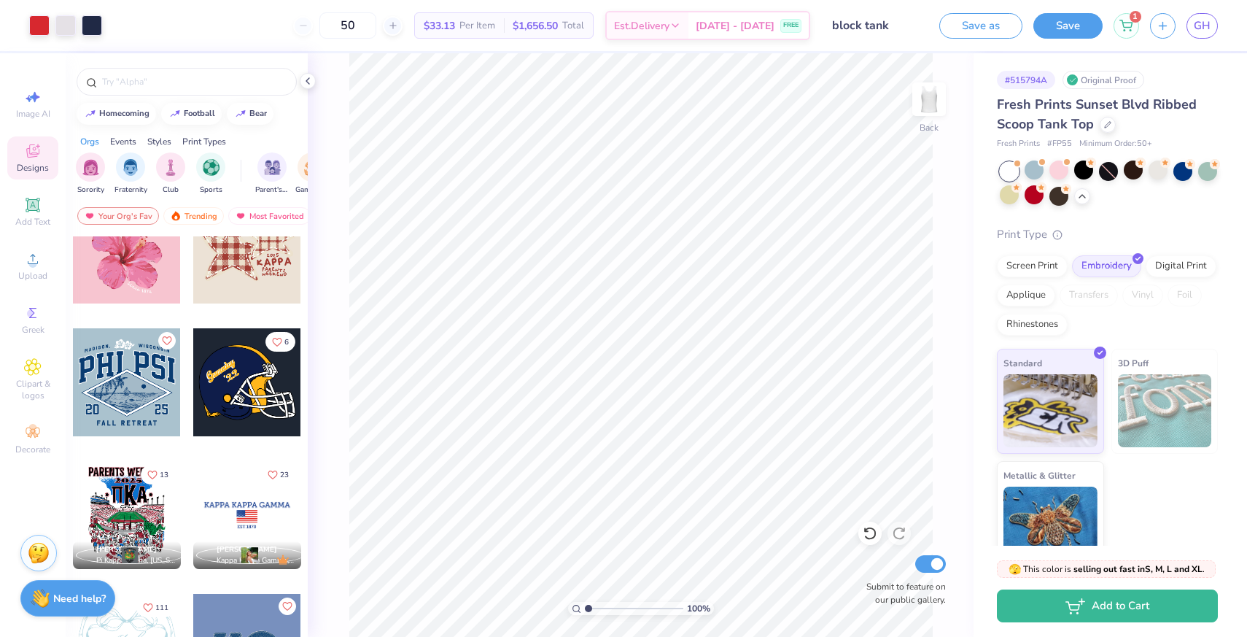
scroll to position [4955, 0]
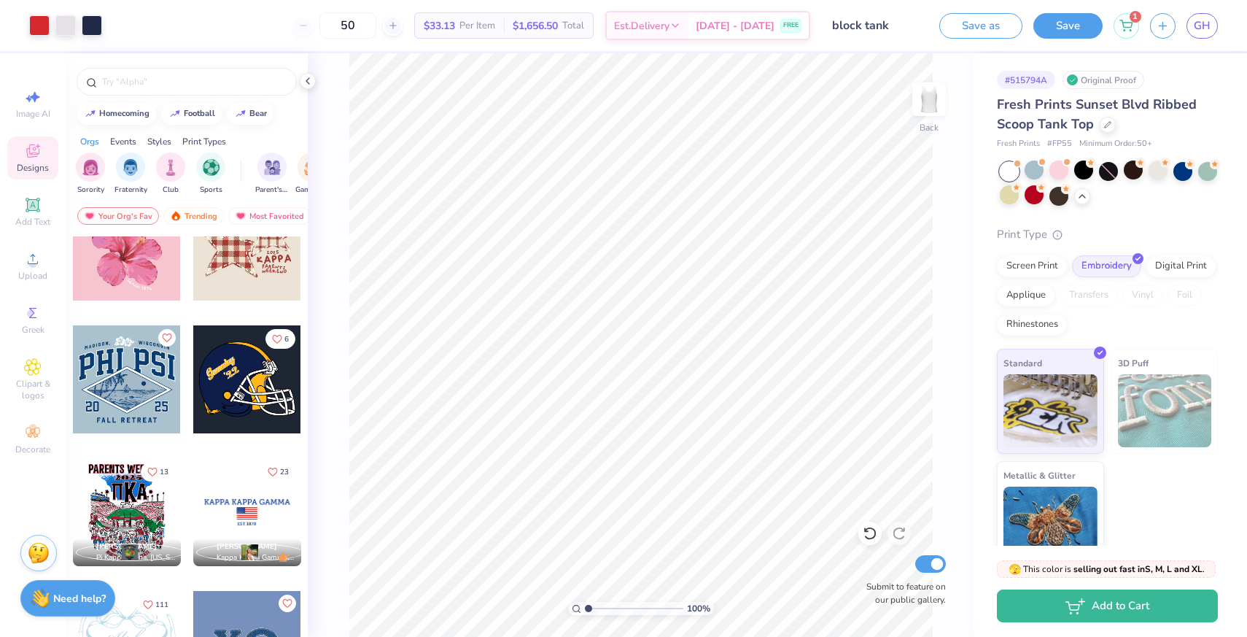
type input "50"
click at [248, 511] on div at bounding box center [247, 512] width 108 height 108
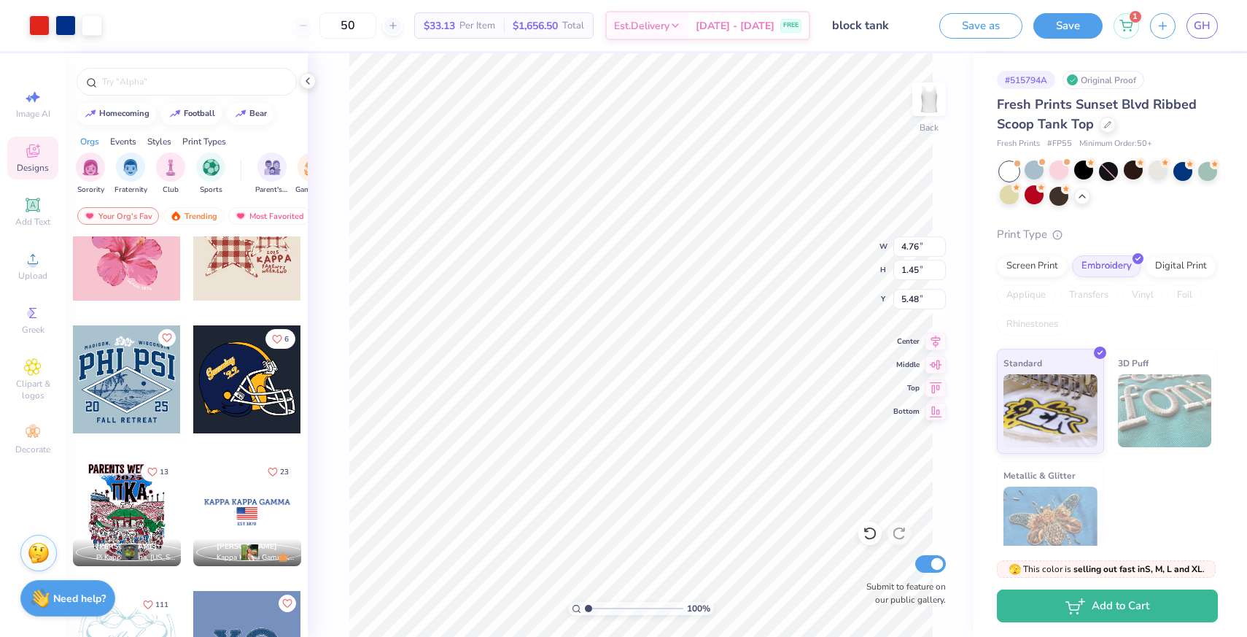
type input "4.76"
type input "1.45"
type input "5.48"
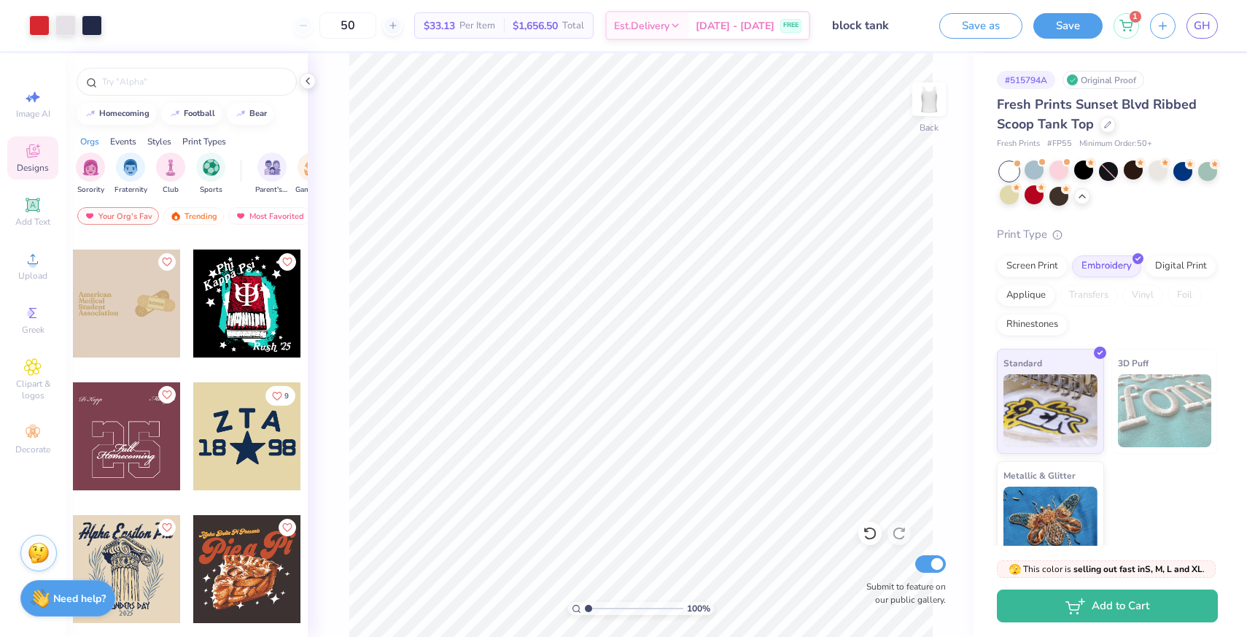
scroll to position [13915, 0]
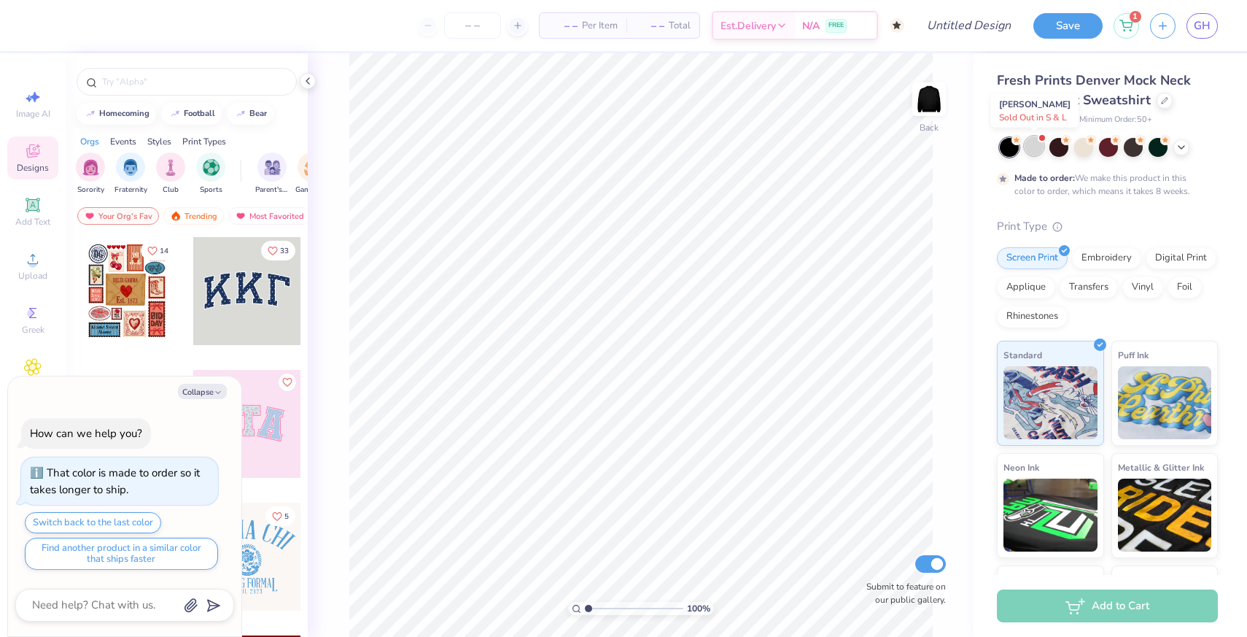
click at [1039, 145] on div at bounding box center [1034, 145] width 19 height 19
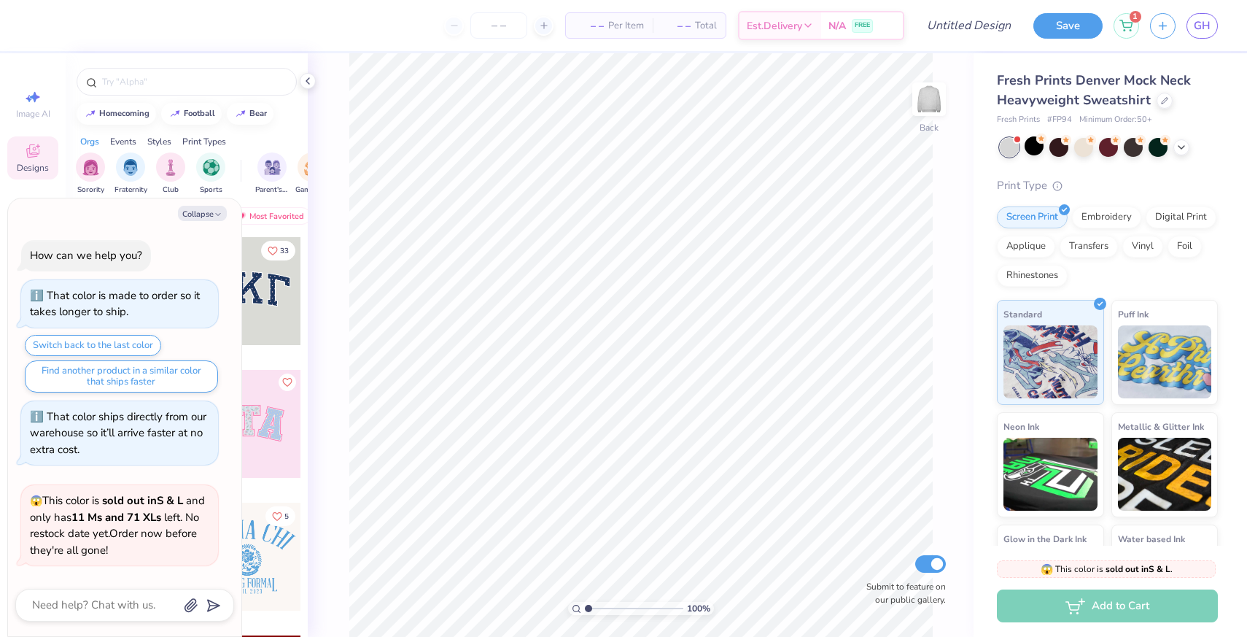
scroll to position [307, 0]
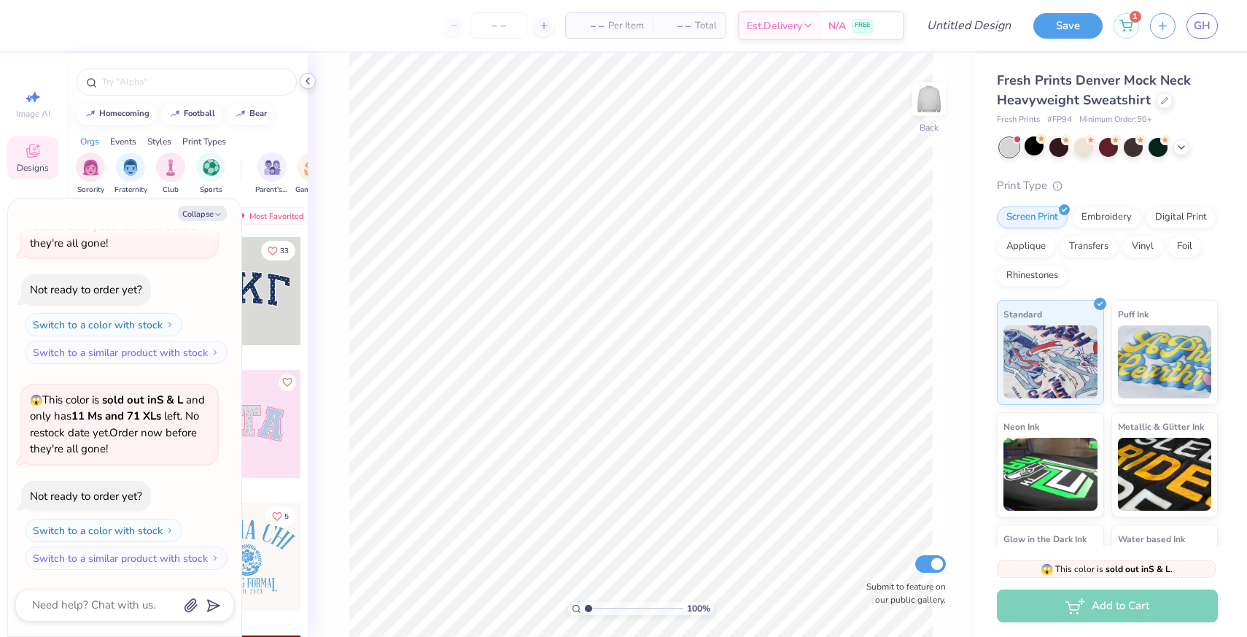
click at [302, 81] on icon at bounding box center [308, 81] width 12 height 12
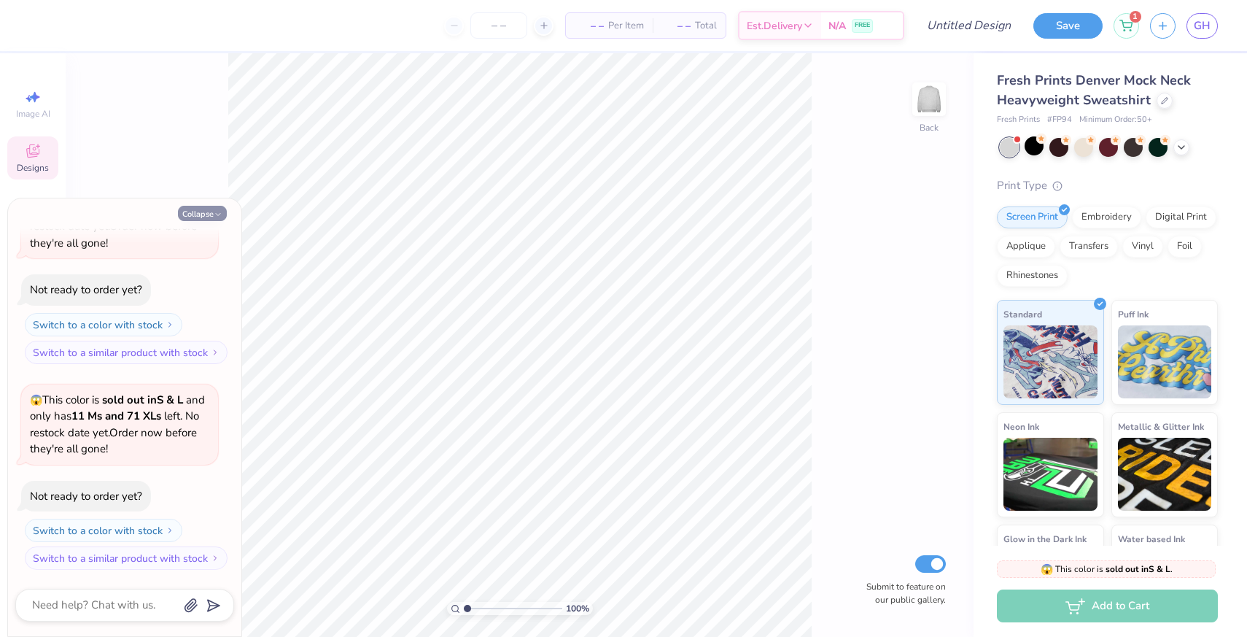
click at [198, 210] on button "Collapse" at bounding box center [202, 213] width 49 height 15
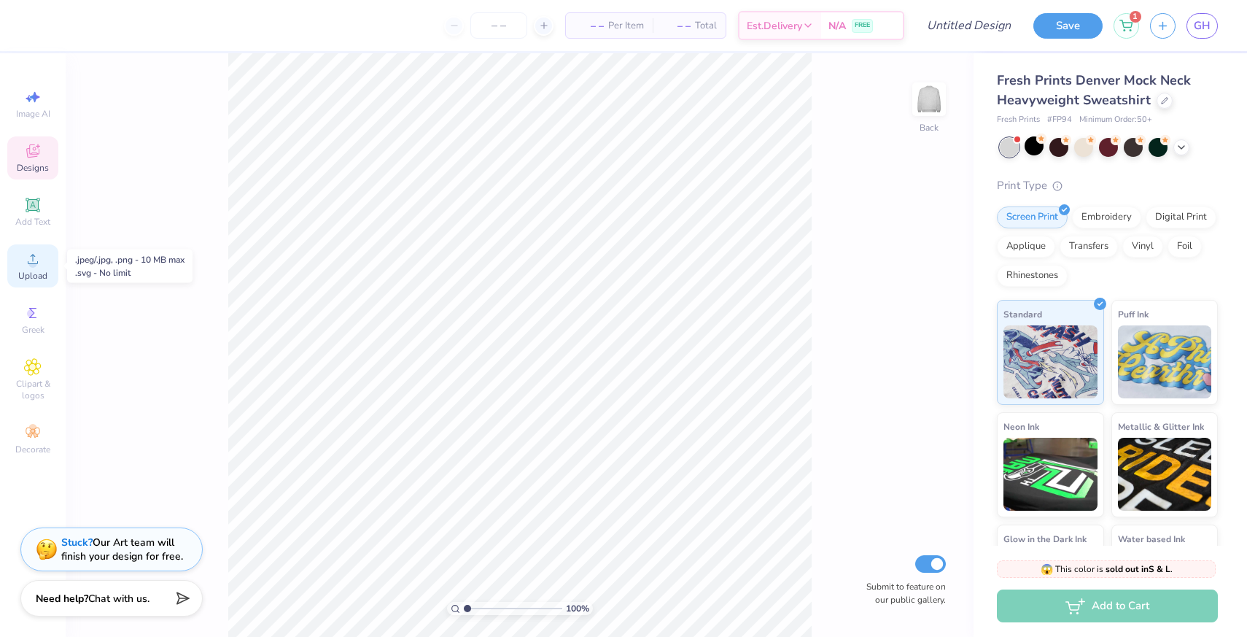
click at [30, 265] on circle at bounding box center [32, 264] width 8 height 8
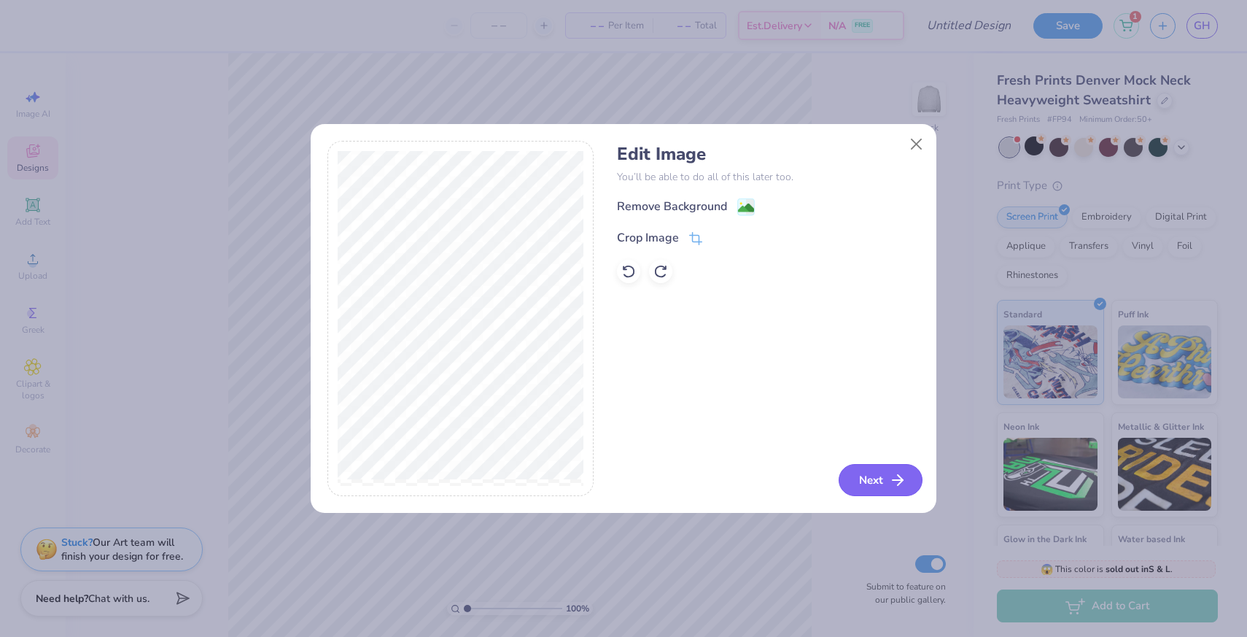
click at [883, 473] on button "Next" at bounding box center [881, 480] width 84 height 32
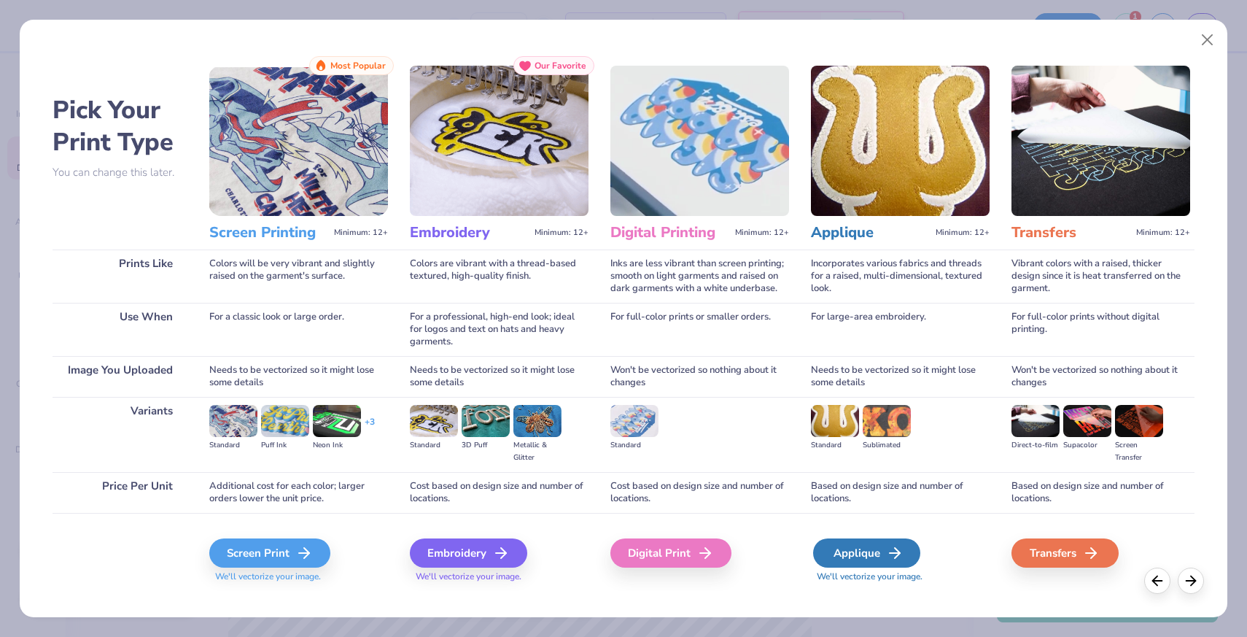
click at [863, 555] on div "Applique" at bounding box center [866, 552] width 107 height 29
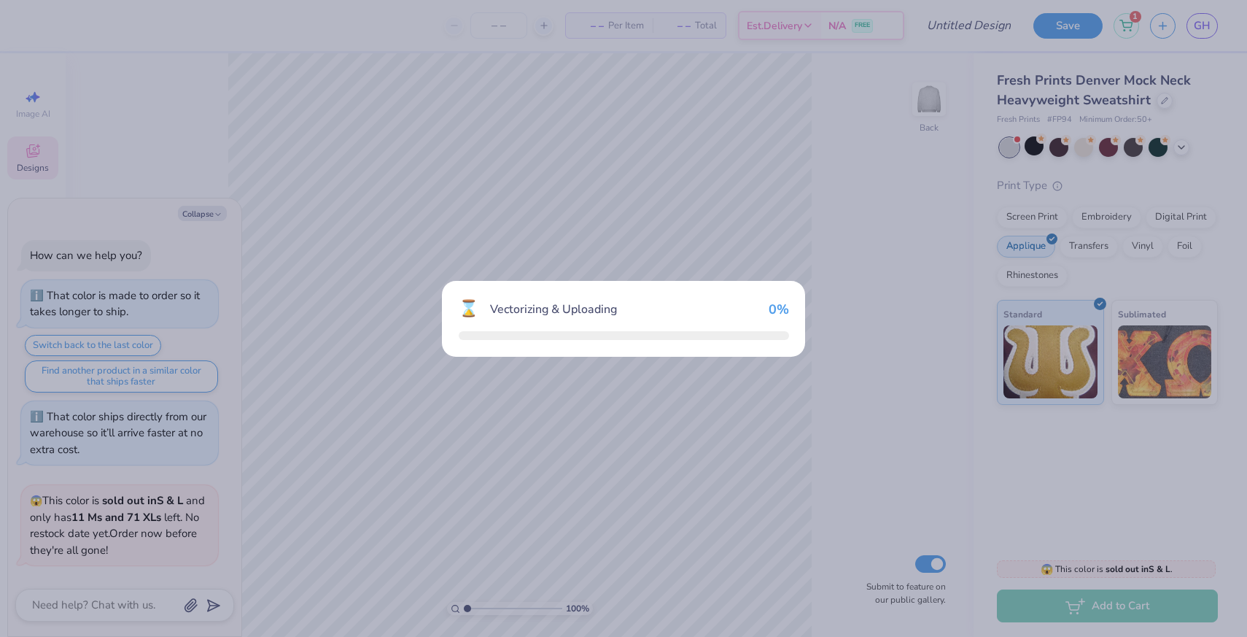
scroll to position [396, 0]
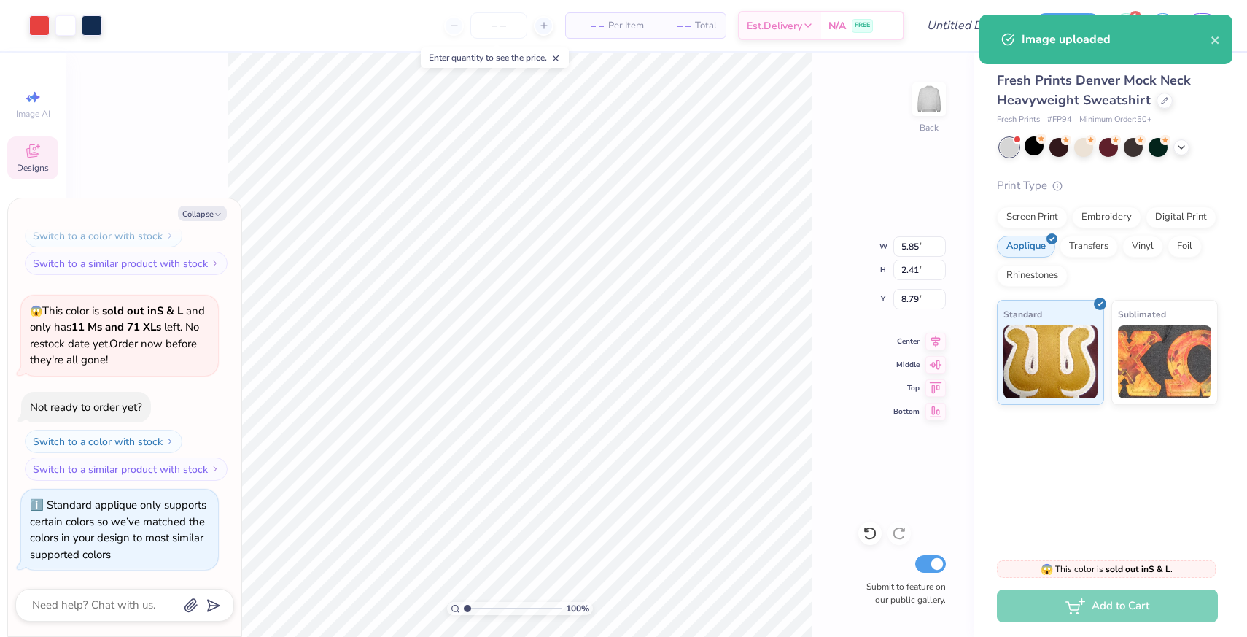
type textarea "x"
type input "1.79"
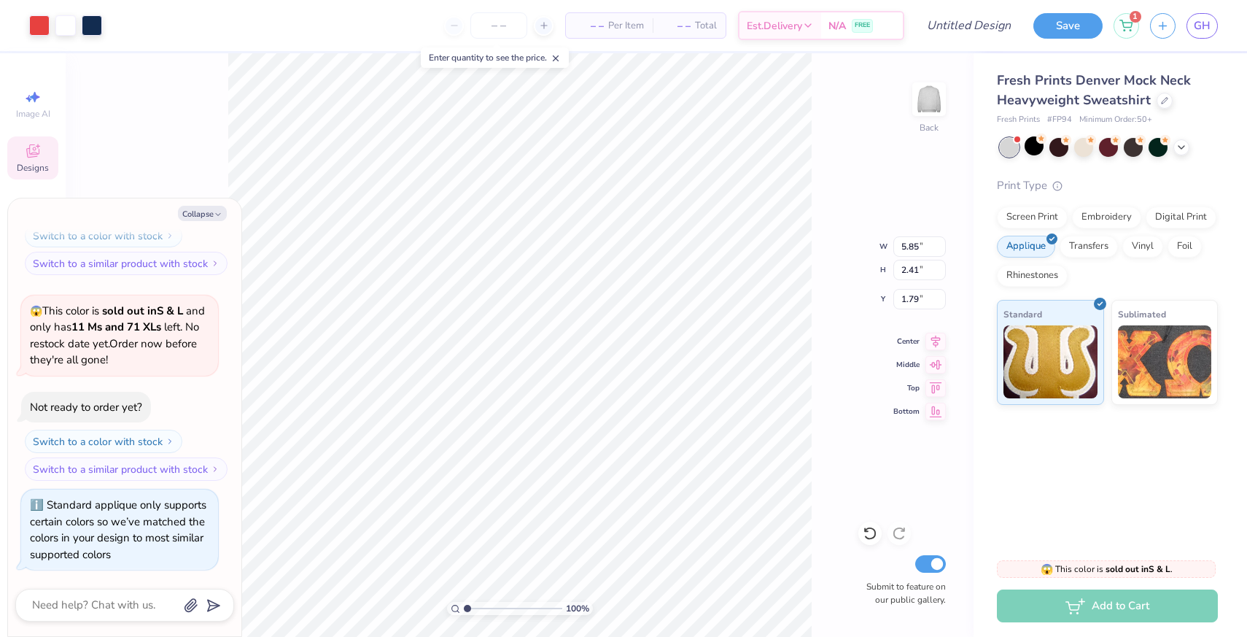
type textarea "x"
type input "10.21"
type input "4.22"
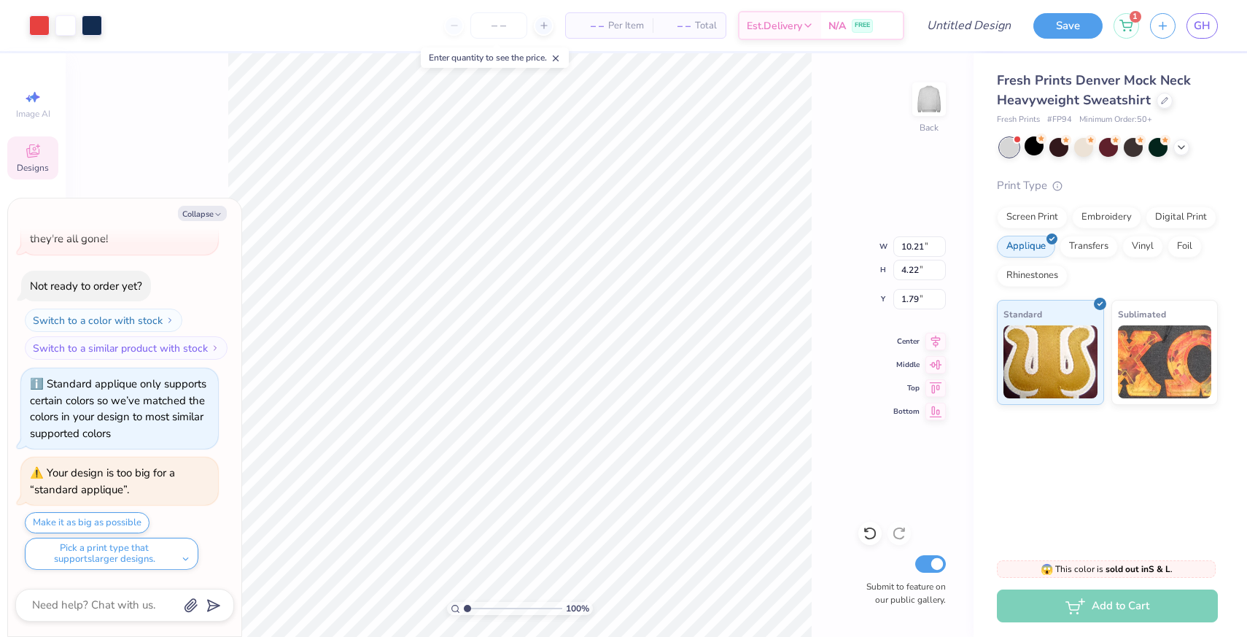
type textarea "x"
type input "1.41"
type textarea "x"
type input "11.97"
type input "4.94"
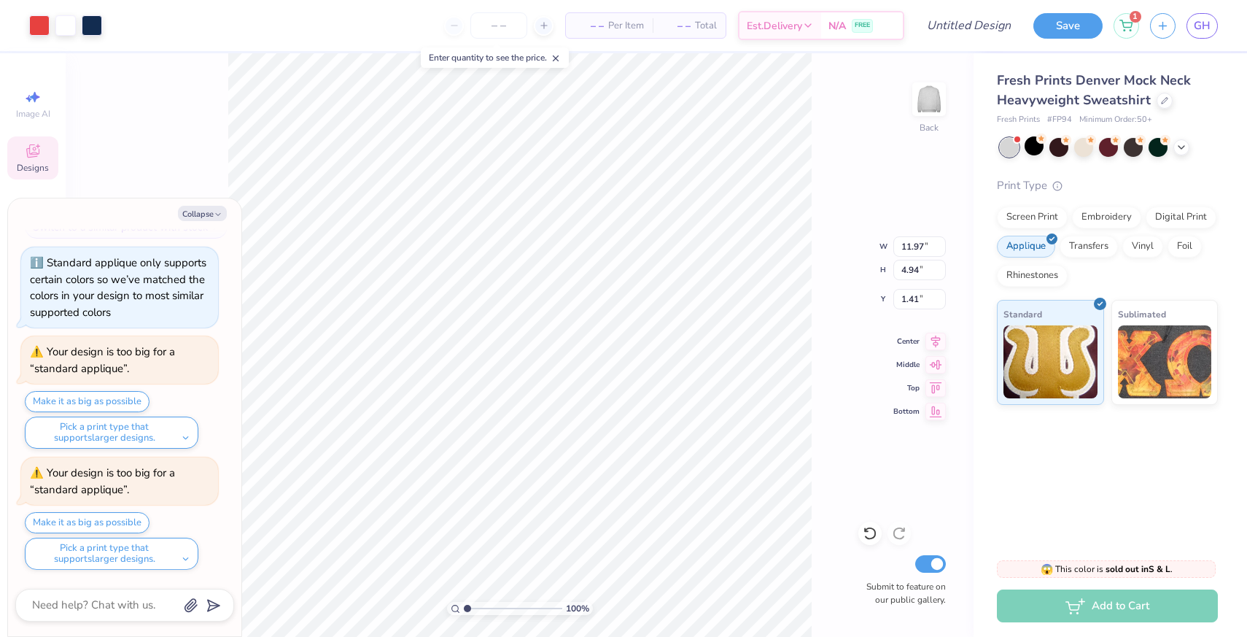
scroll to position [759, 0]
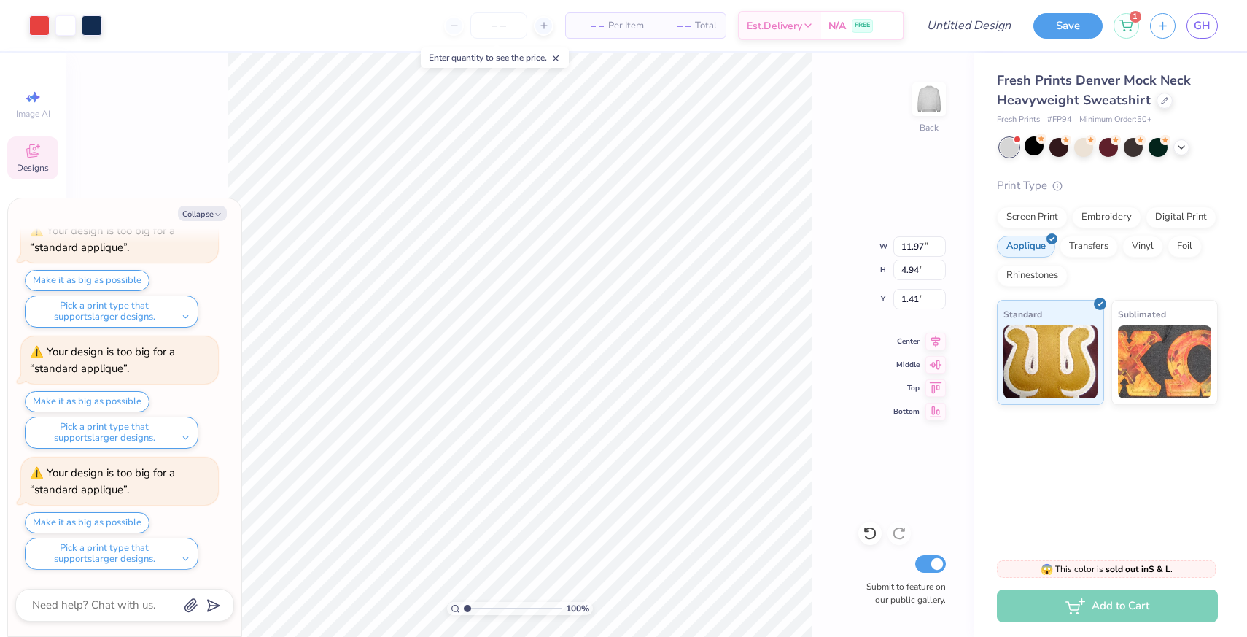
type textarea "x"
type input "1.35"
type textarea "x"
click at [496, 34] on input "number" at bounding box center [498, 25] width 57 height 26
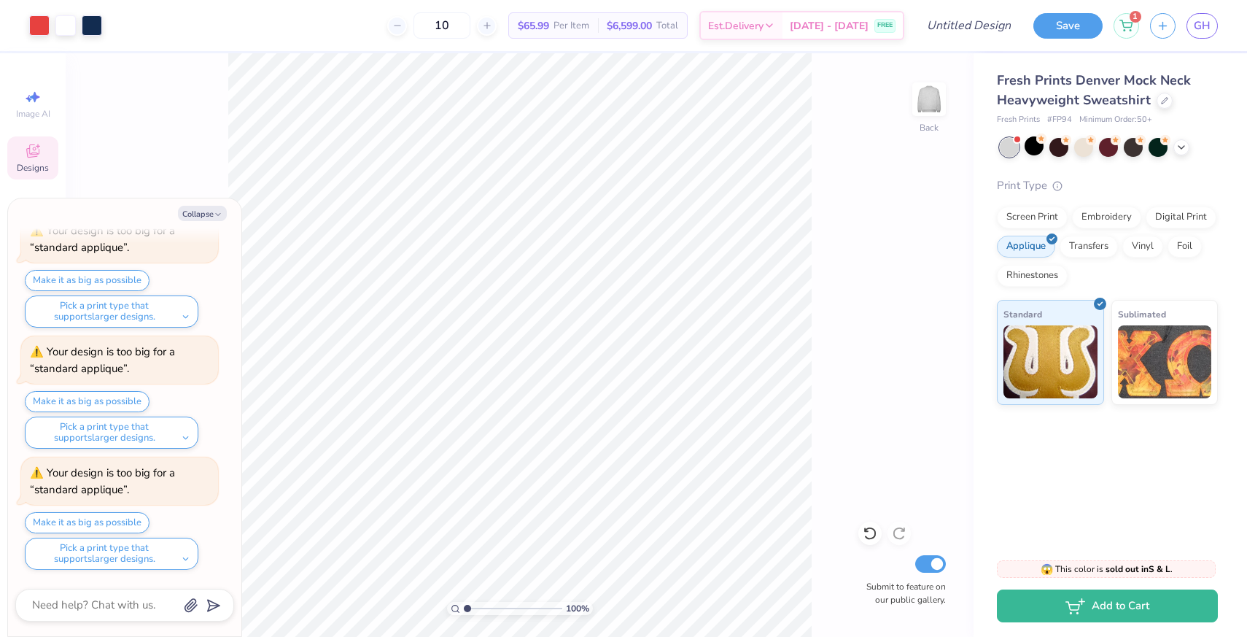
type input "1"
type input "200"
click at [66, 399] on button "Make it as big as possible" at bounding box center [87, 401] width 125 height 21
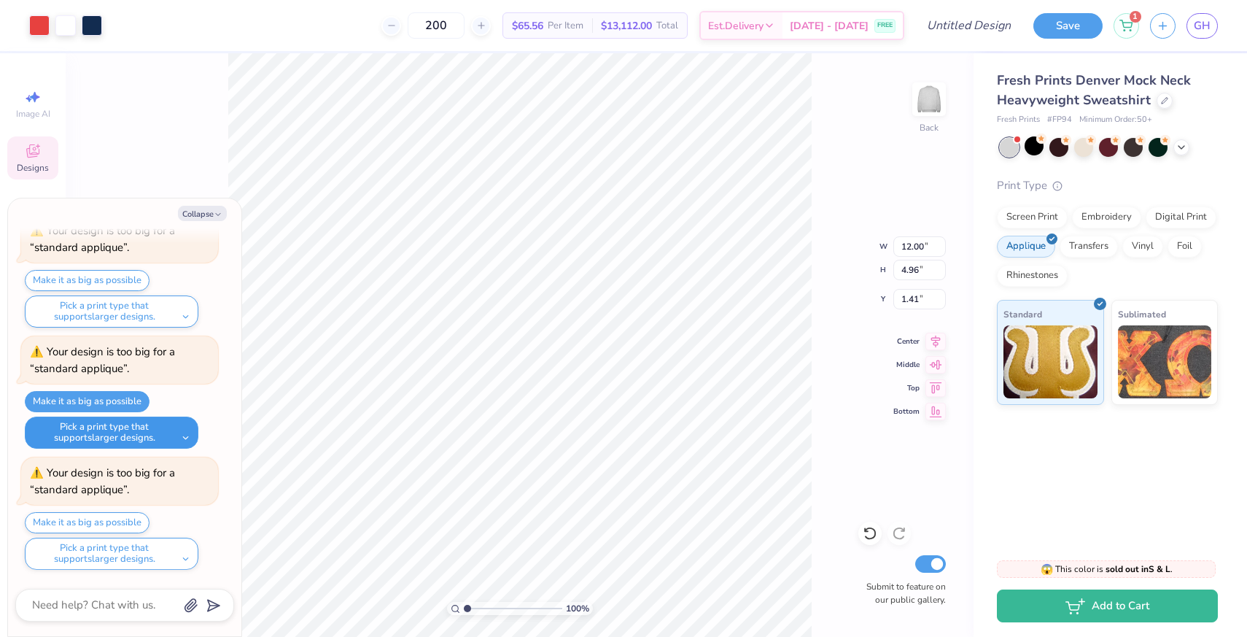
click at [78, 439] on button "Pick a print type that supports larger designs." at bounding box center [112, 432] width 174 height 32
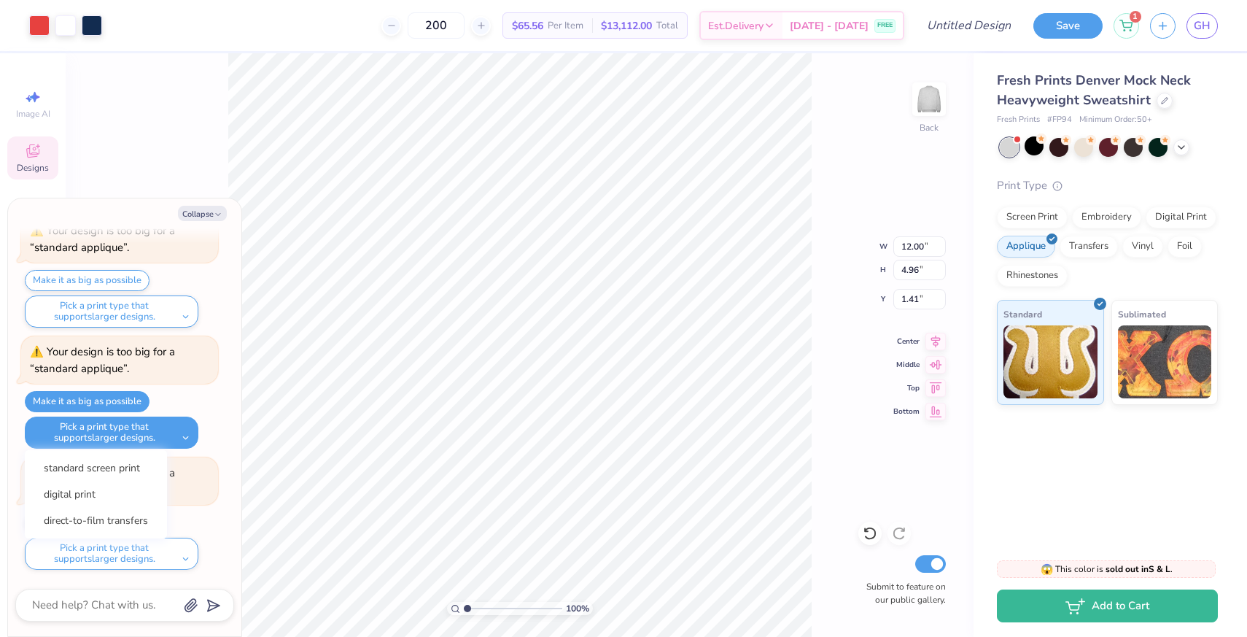
click at [203, 407] on div "Make it as big as possible Pick a print type that supports larger designs. stan…" at bounding box center [121, 420] width 193 height 58
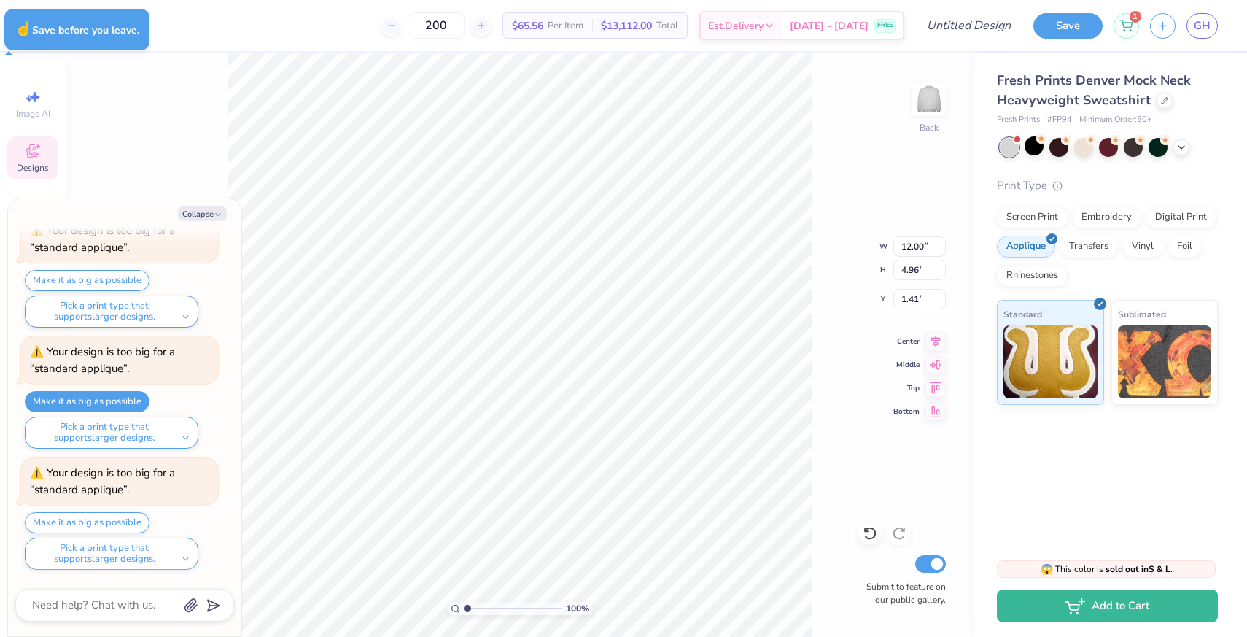
type textarea "x"
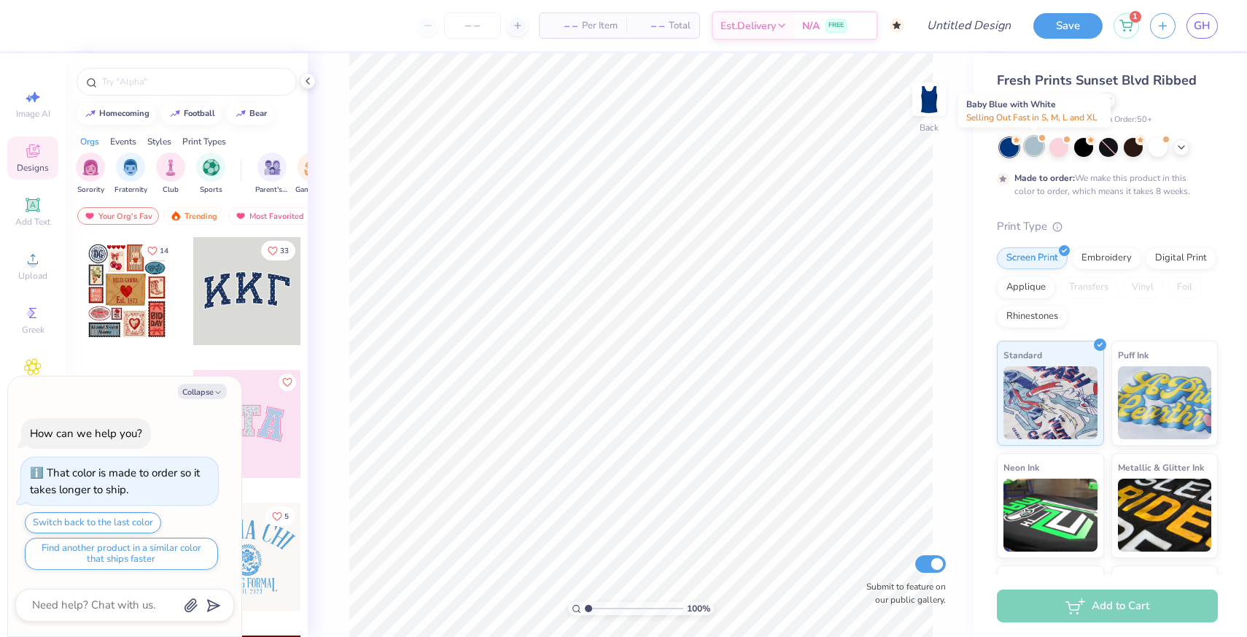
click at [1038, 139] on span at bounding box center [1042, 138] width 8 height 8
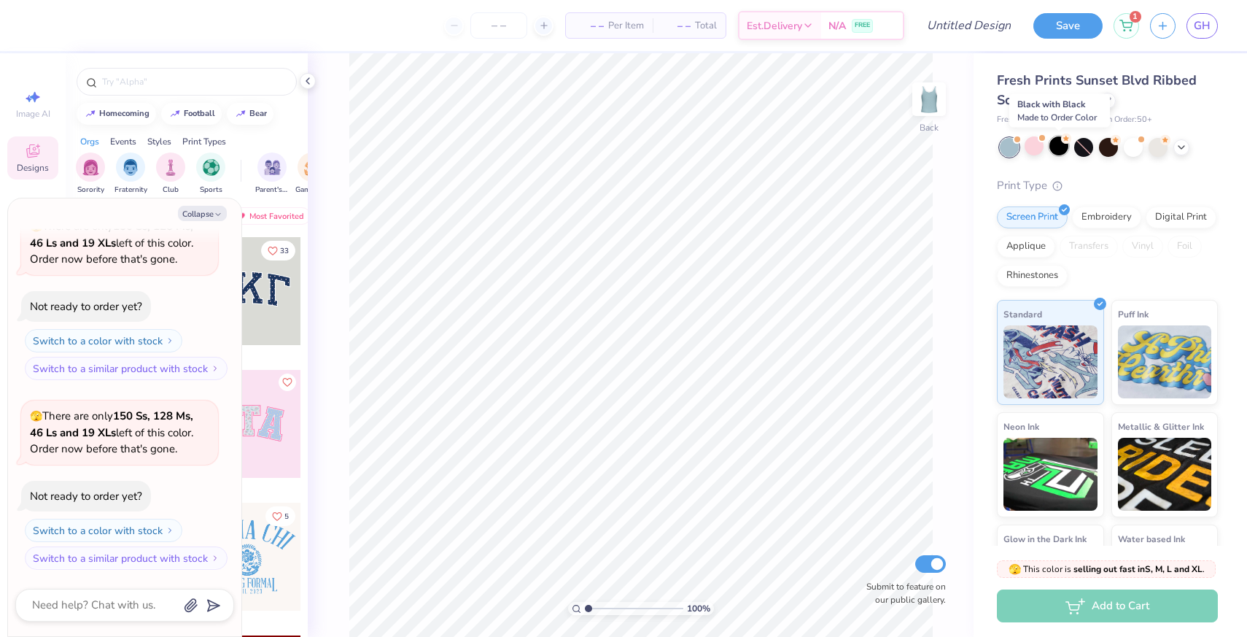
click at [1060, 144] on div at bounding box center [1058, 145] width 19 height 19
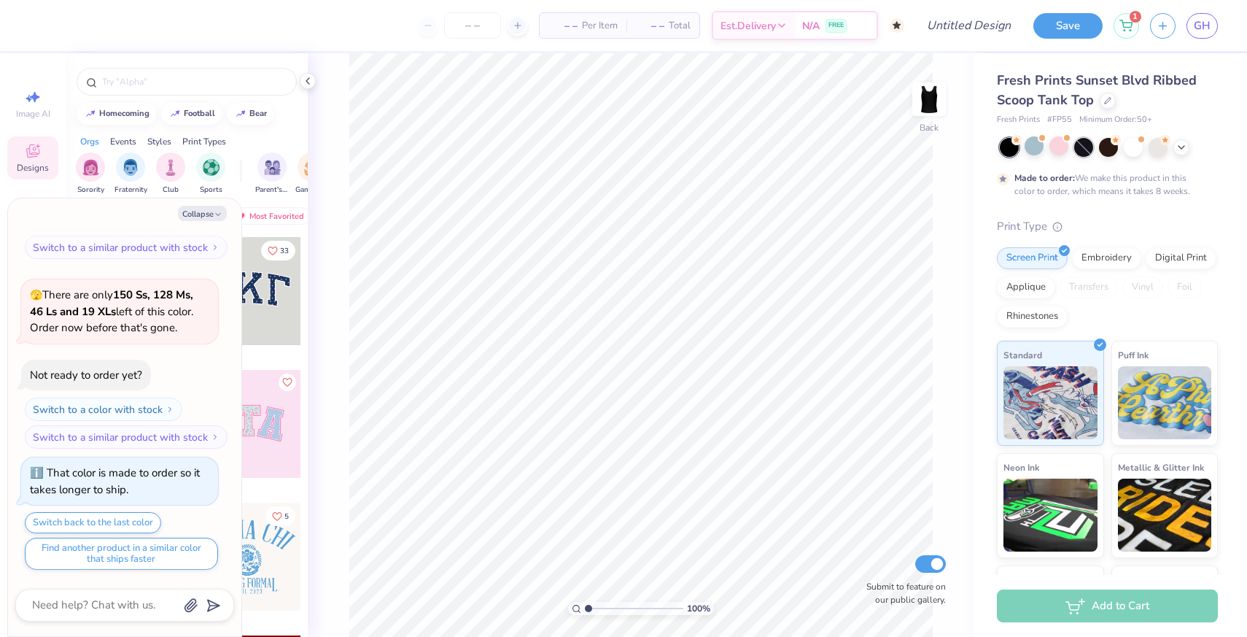
click at [1090, 145] on div at bounding box center [1083, 147] width 19 height 19
click at [1117, 144] on div at bounding box center [1108, 145] width 19 height 19
click at [1130, 144] on div at bounding box center [1133, 145] width 19 height 19
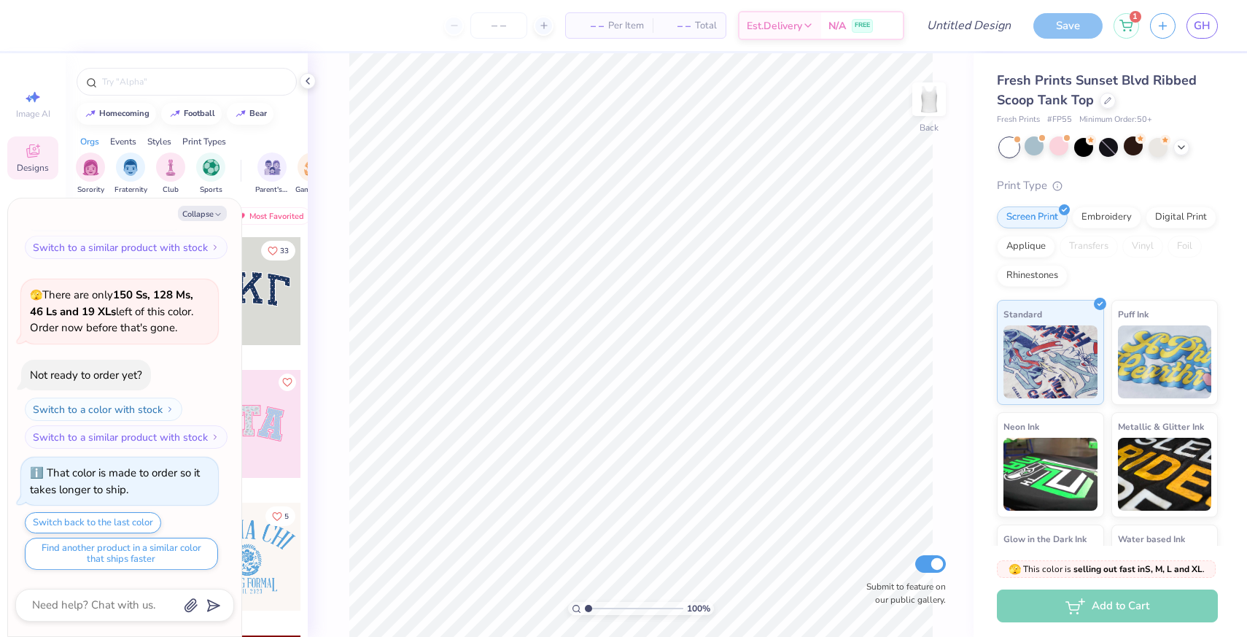
scroll to position [657, 0]
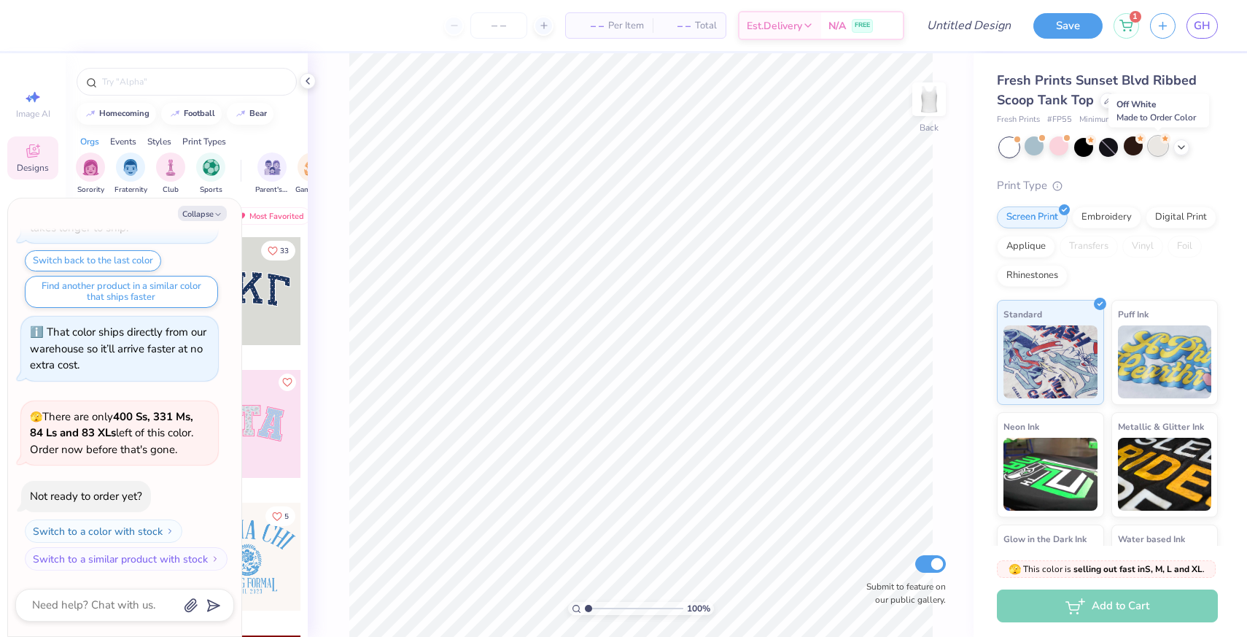
click at [1156, 144] on div at bounding box center [1158, 145] width 19 height 19
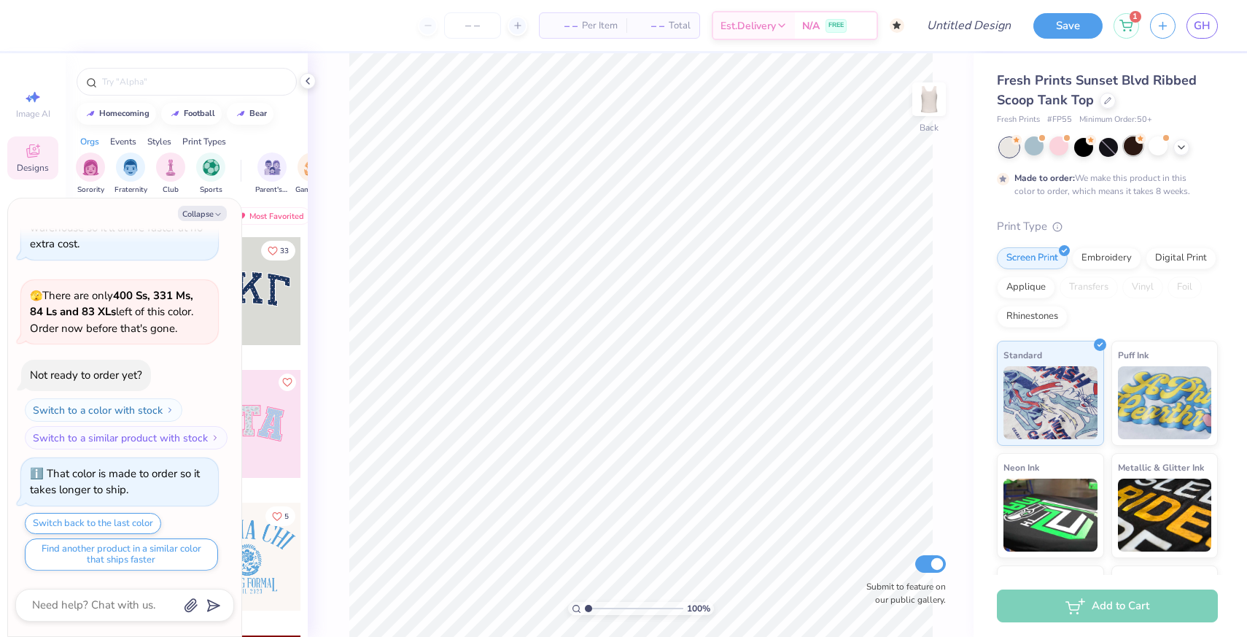
click at [1135, 145] on div at bounding box center [1133, 145] width 19 height 19
click at [1181, 145] on icon at bounding box center [1182, 146] width 12 height 12
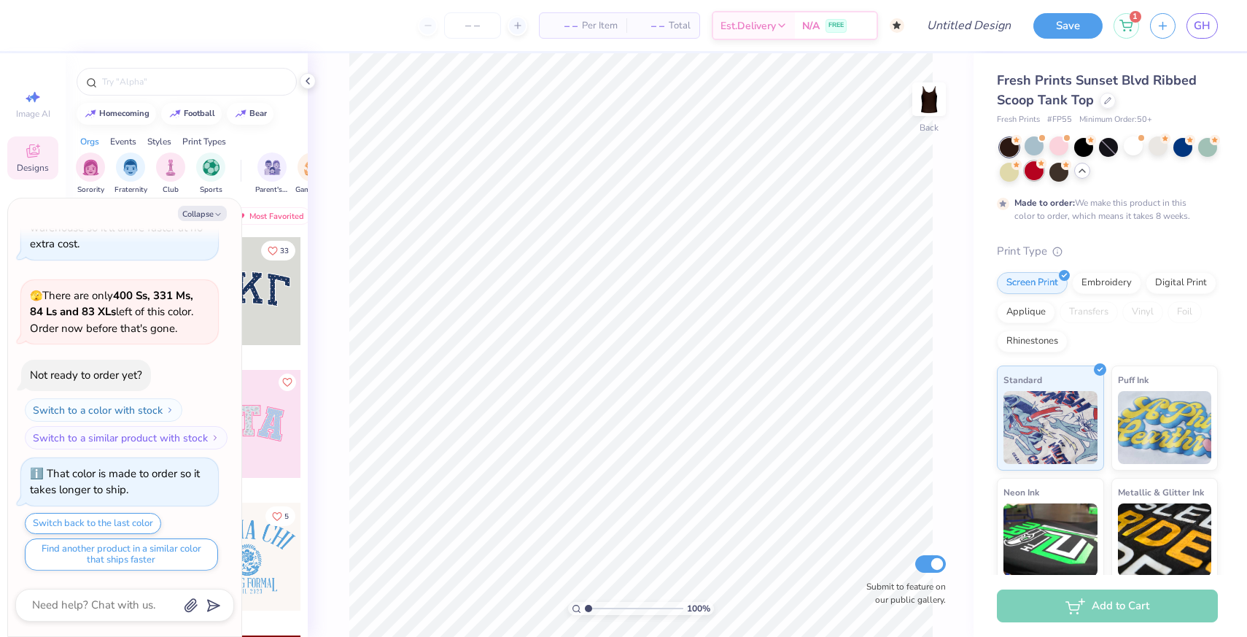
click at [1030, 172] on div at bounding box center [1034, 170] width 19 height 19
click at [201, 209] on button "Collapse" at bounding box center [202, 213] width 49 height 15
type textarea "x"
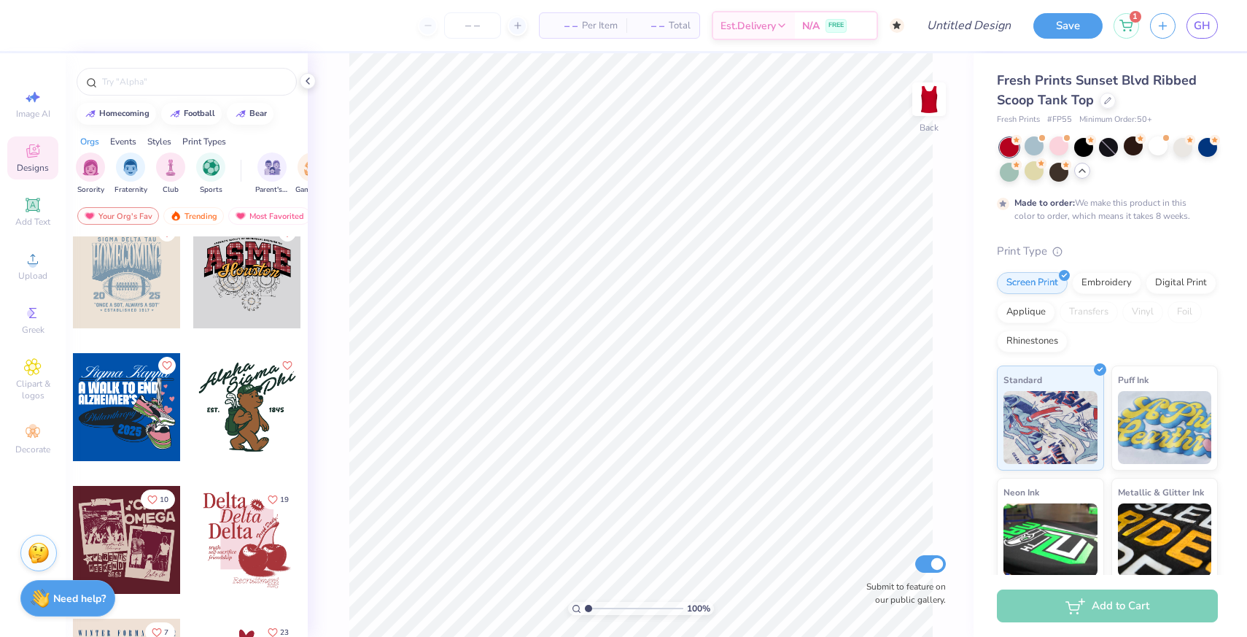
scroll to position [4001, 0]
